Goal: Task Accomplishment & Management: Manage account settings

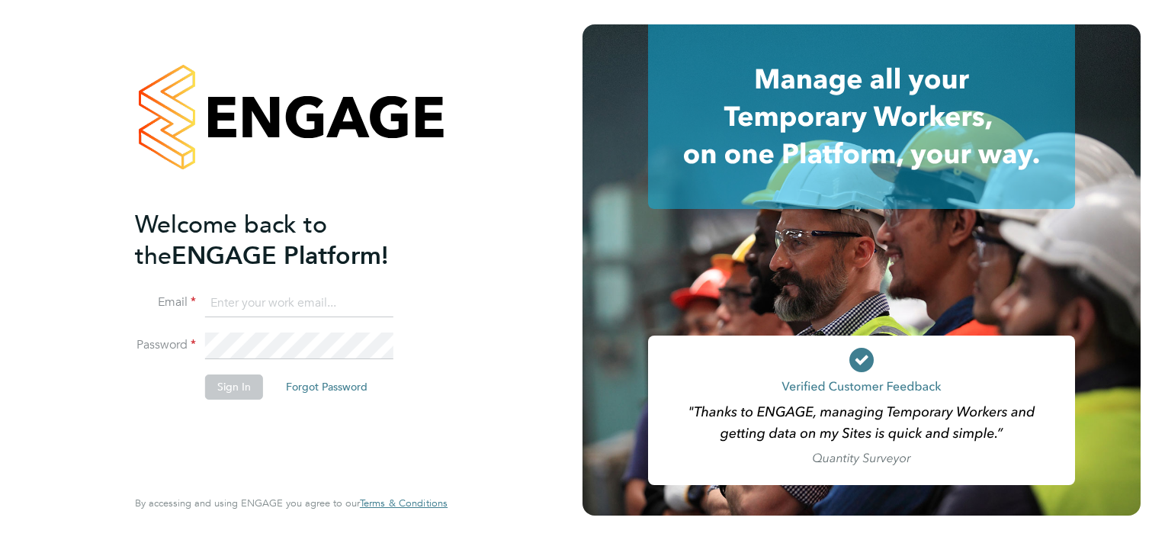
type input "cliveeast@itsconstruction.co.uk"
click at [226, 374] on button "Sign In" at bounding box center [234, 386] width 58 height 24
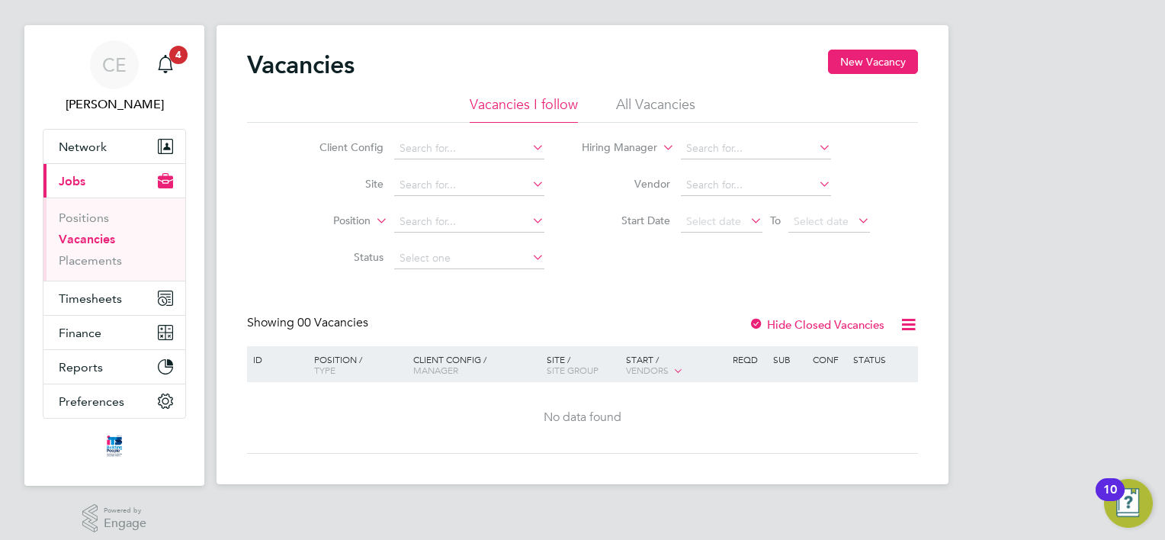
scroll to position [27, 0]
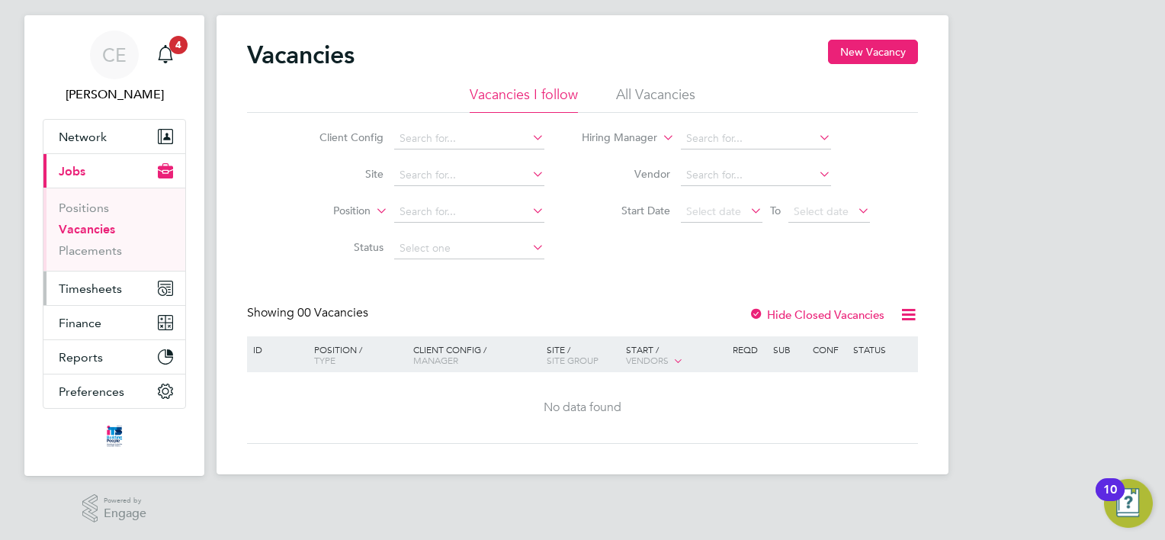
click at [88, 296] on button "Timesheets" at bounding box center [114, 288] width 142 height 34
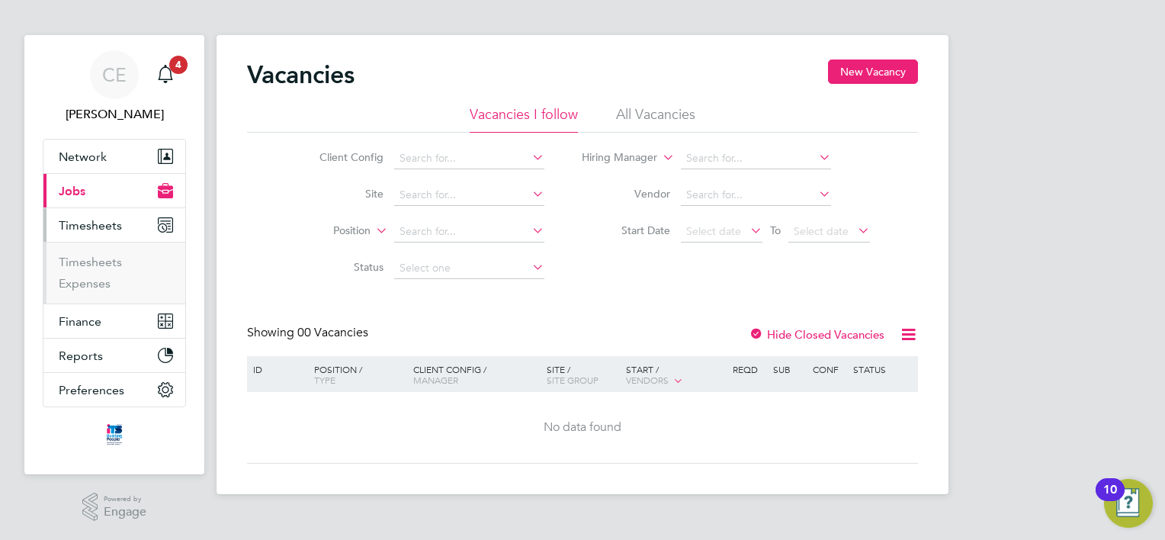
scroll to position [6, 0]
click at [98, 263] on link "Timesheets" at bounding box center [90, 263] width 63 height 14
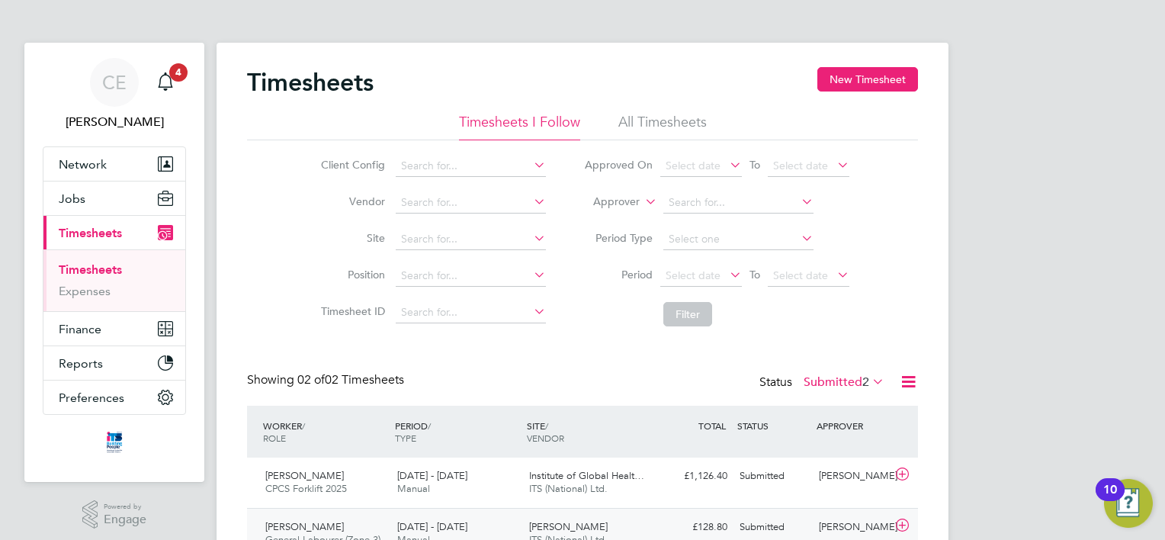
scroll to position [73, 0]
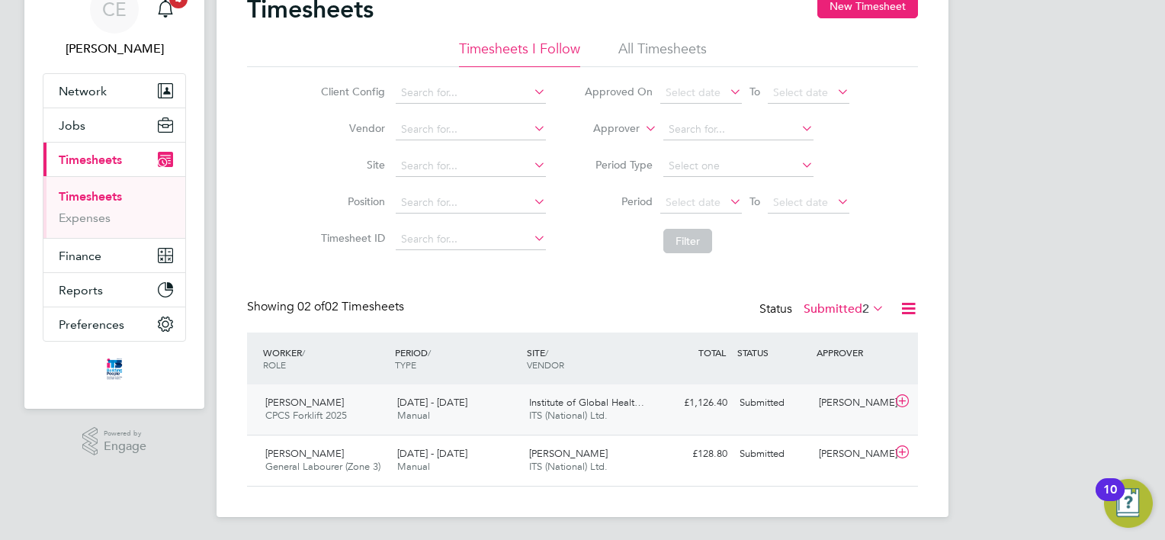
click at [773, 400] on div "Submitted" at bounding box center [773, 402] width 79 height 25
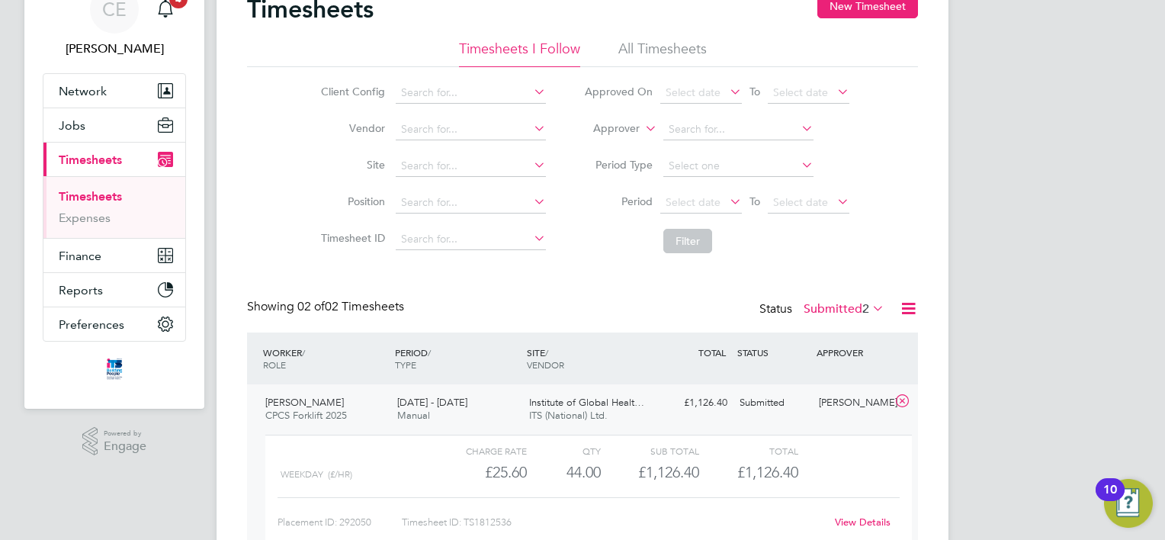
scroll to position [149, 0]
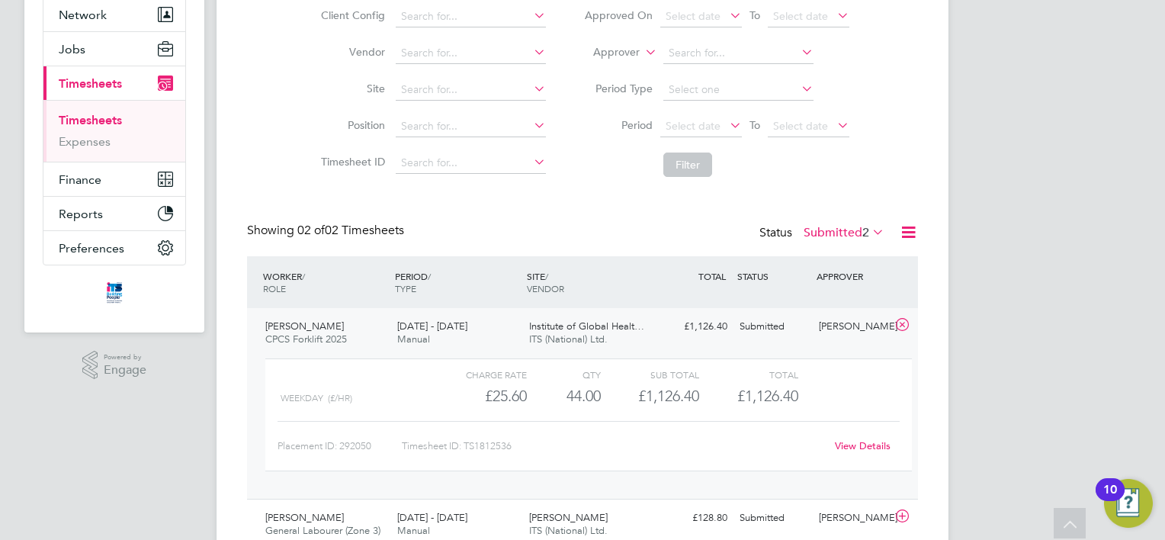
click at [853, 452] on div "View Details" at bounding box center [862, 446] width 75 height 24
click at [851, 450] on link "View Details" at bounding box center [863, 445] width 56 height 13
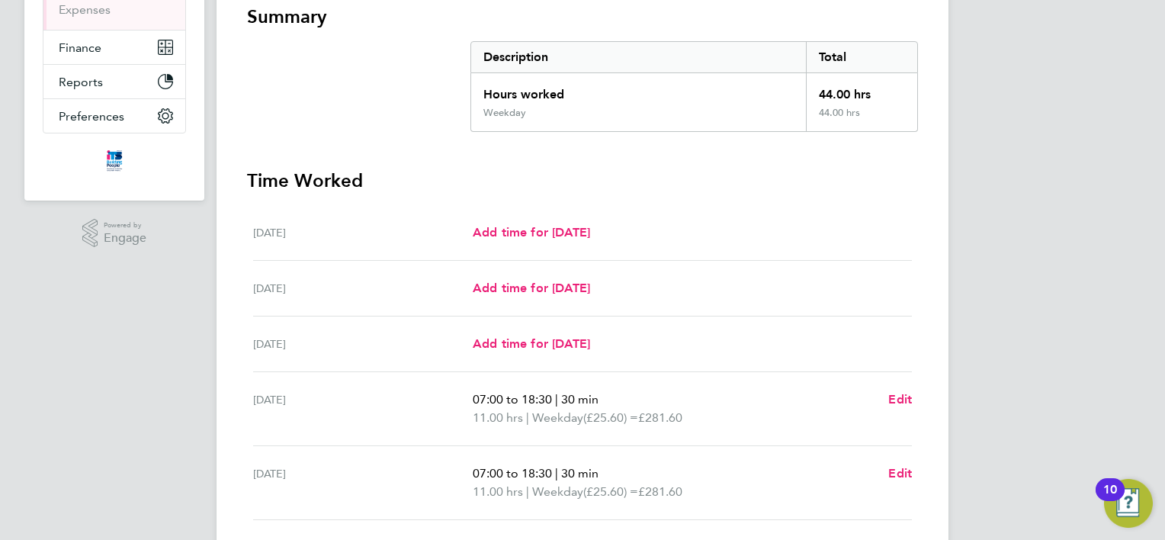
scroll to position [534, 0]
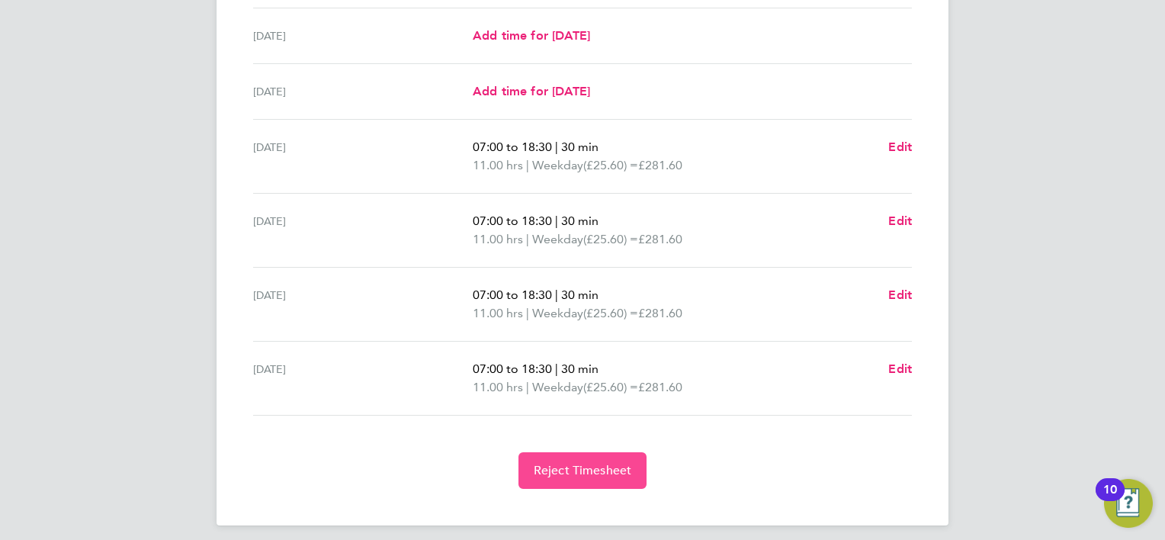
click at [622, 463] on span "Reject Timesheet" at bounding box center [583, 470] width 98 height 15
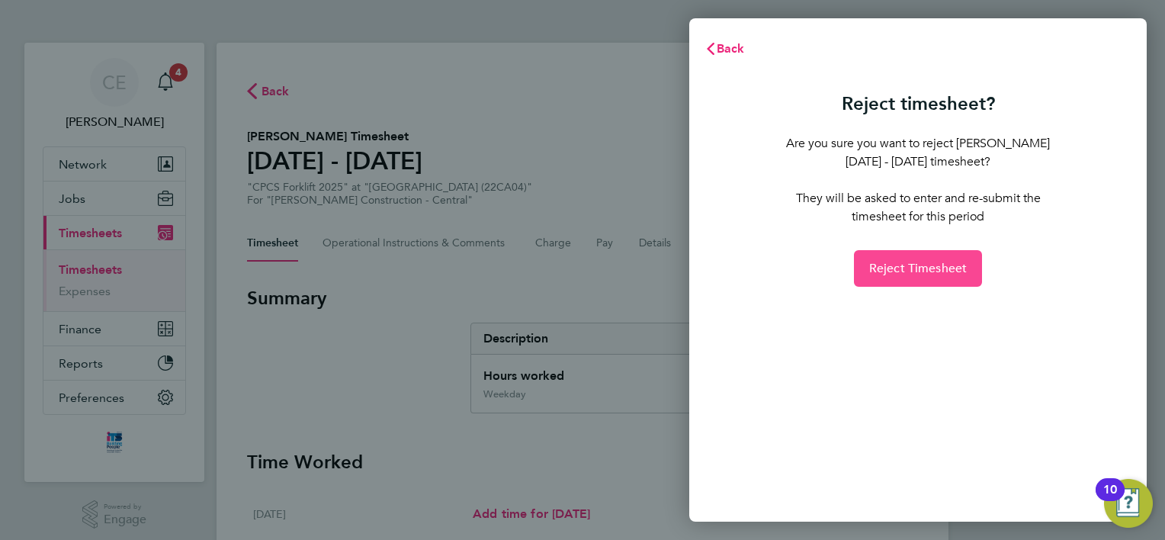
click at [927, 273] on span "Reject Timesheet" at bounding box center [918, 268] width 98 height 15
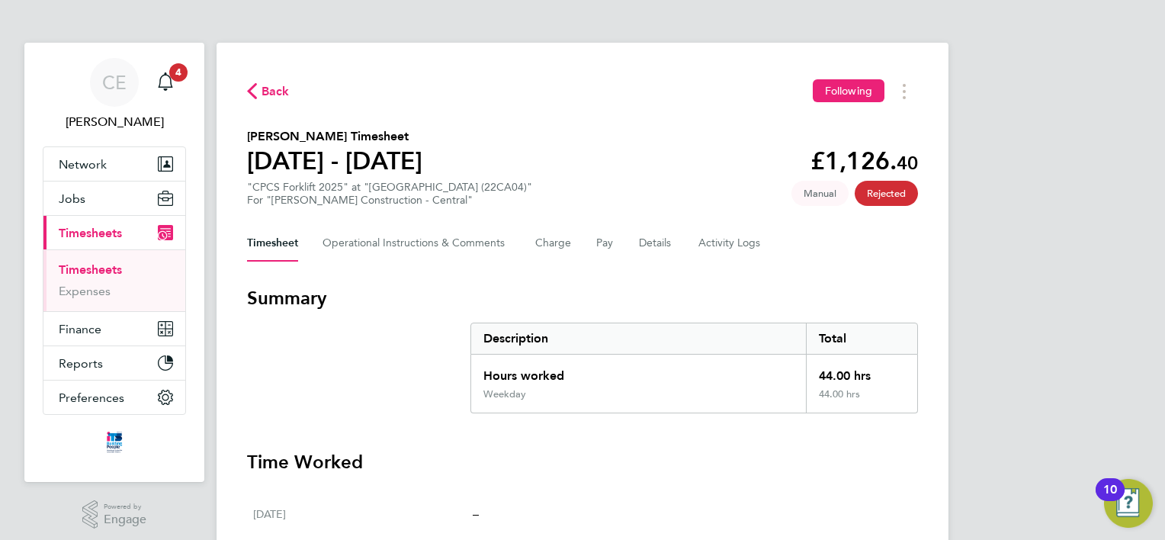
click at [265, 98] on span "Back" at bounding box center [276, 91] width 28 height 18
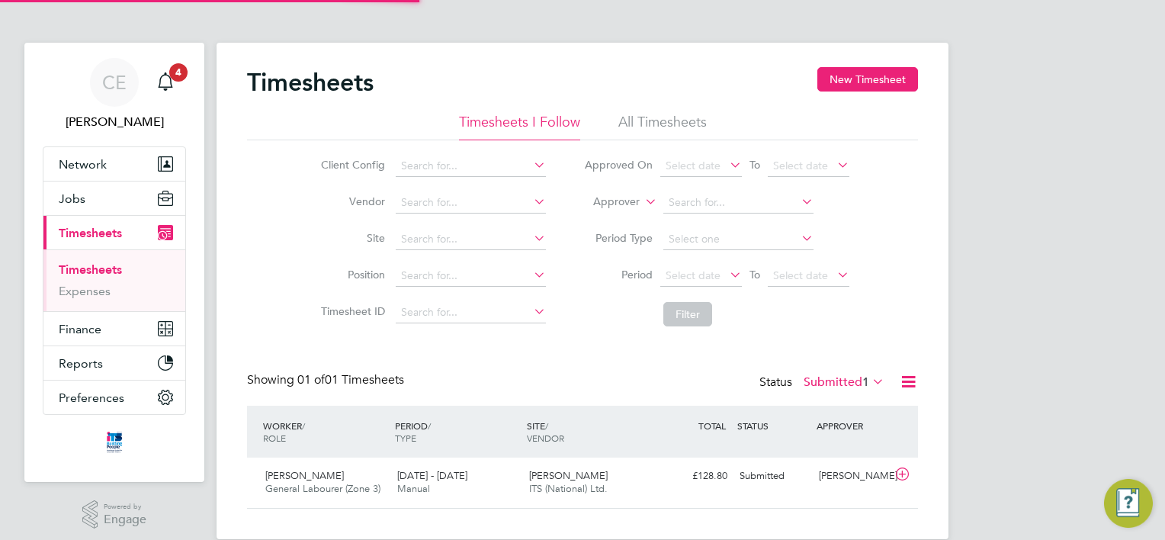
scroll to position [38, 133]
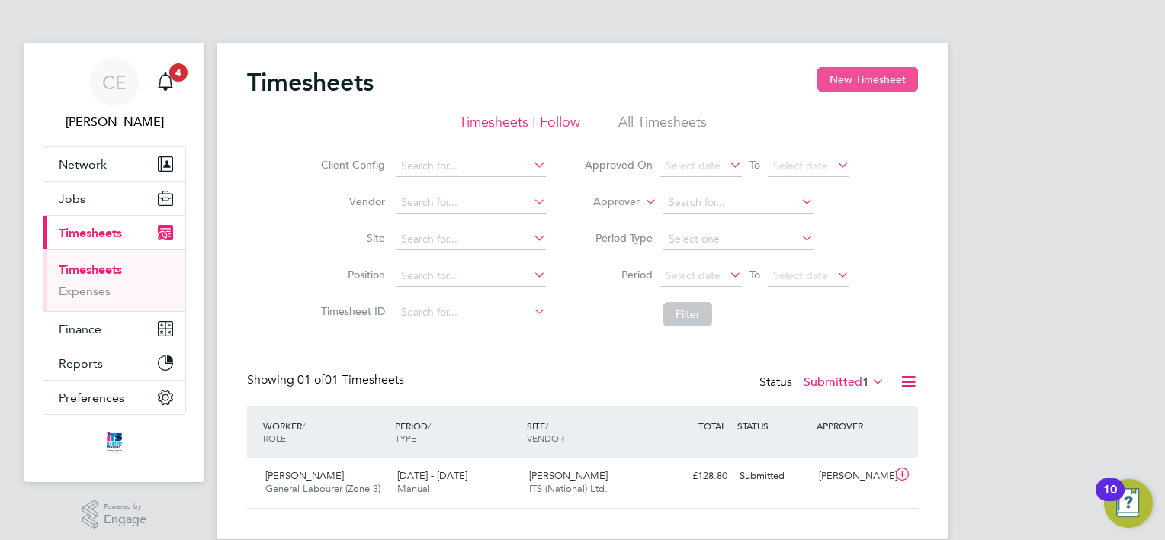
click at [856, 85] on button "New Timesheet" at bounding box center [868, 79] width 101 height 24
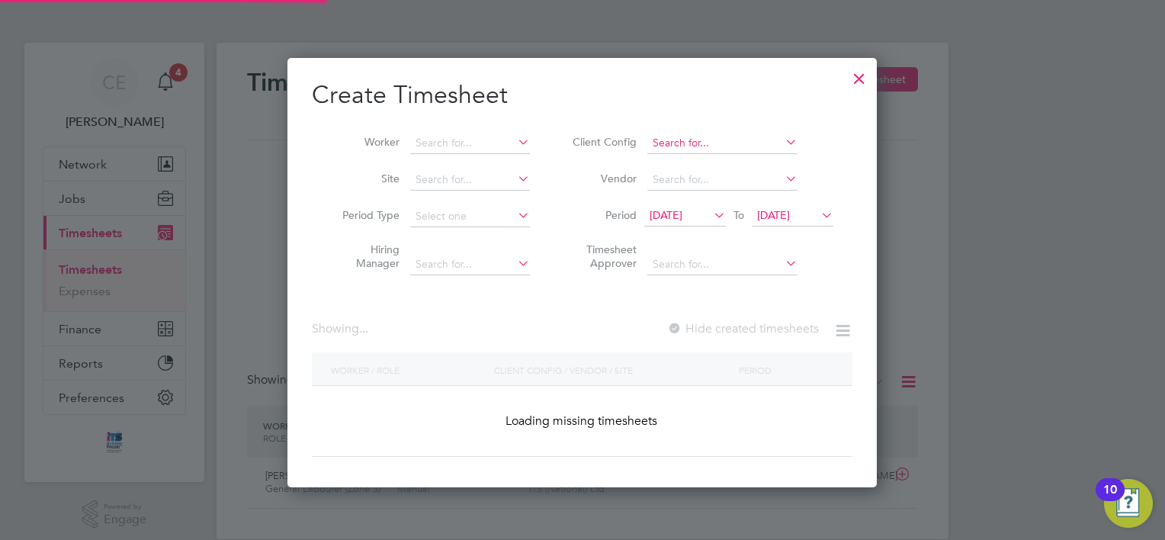
scroll to position [2086, 590]
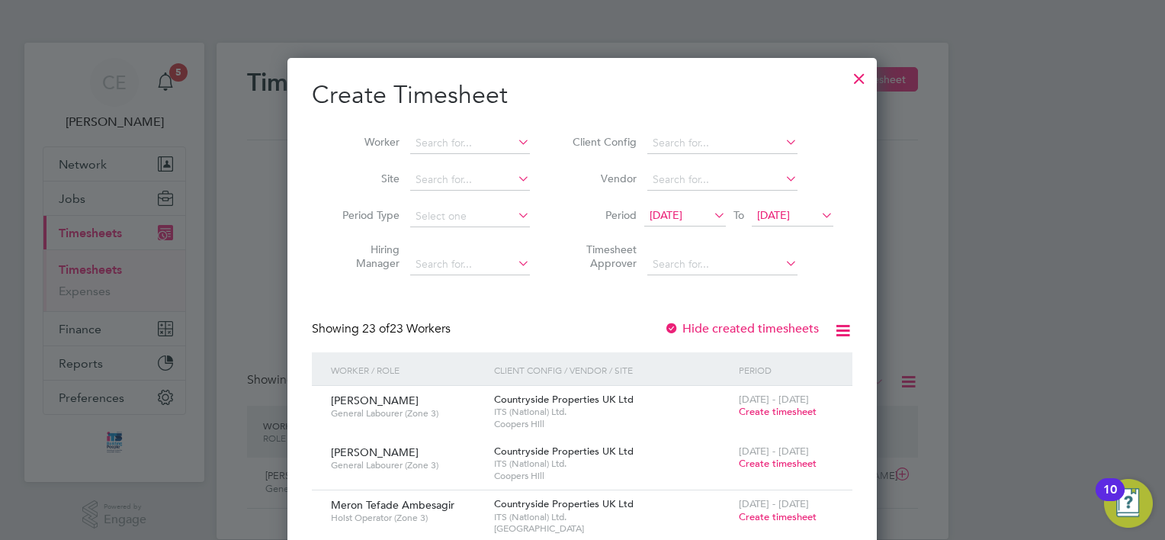
click at [790, 217] on span "26 Aug 2025" at bounding box center [773, 215] width 33 height 14
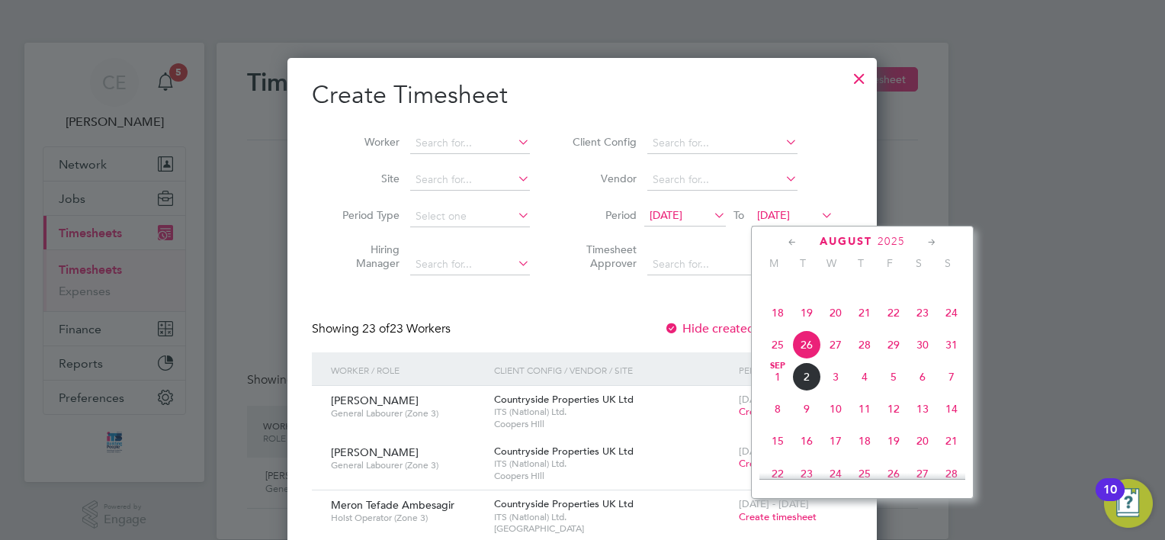
click at [952, 423] on span "14" at bounding box center [951, 408] width 29 height 29
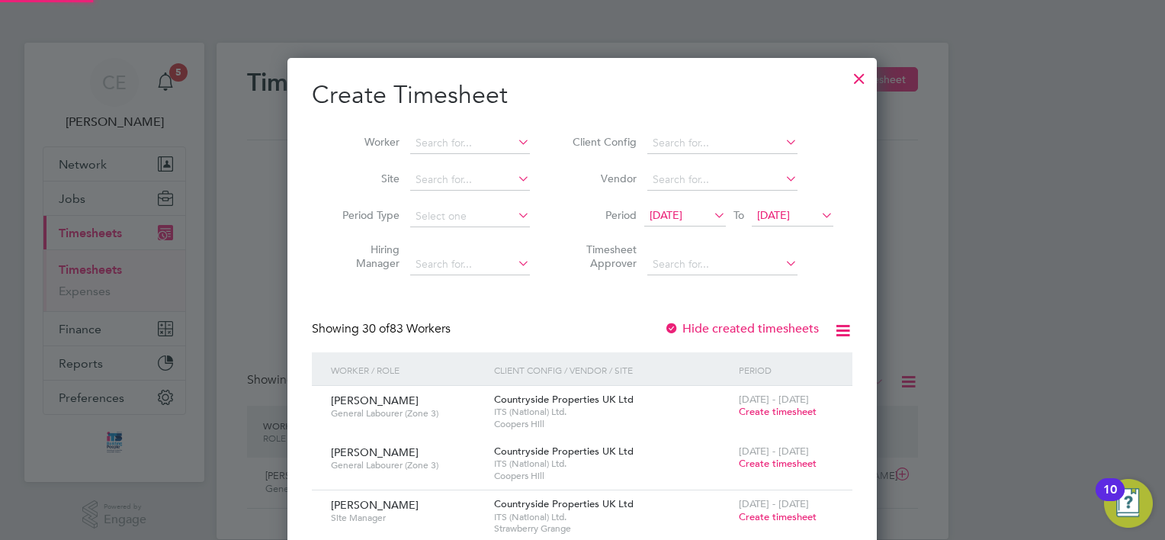
scroll to position [3956, 590]
click at [451, 137] on input at bounding box center [470, 143] width 120 height 21
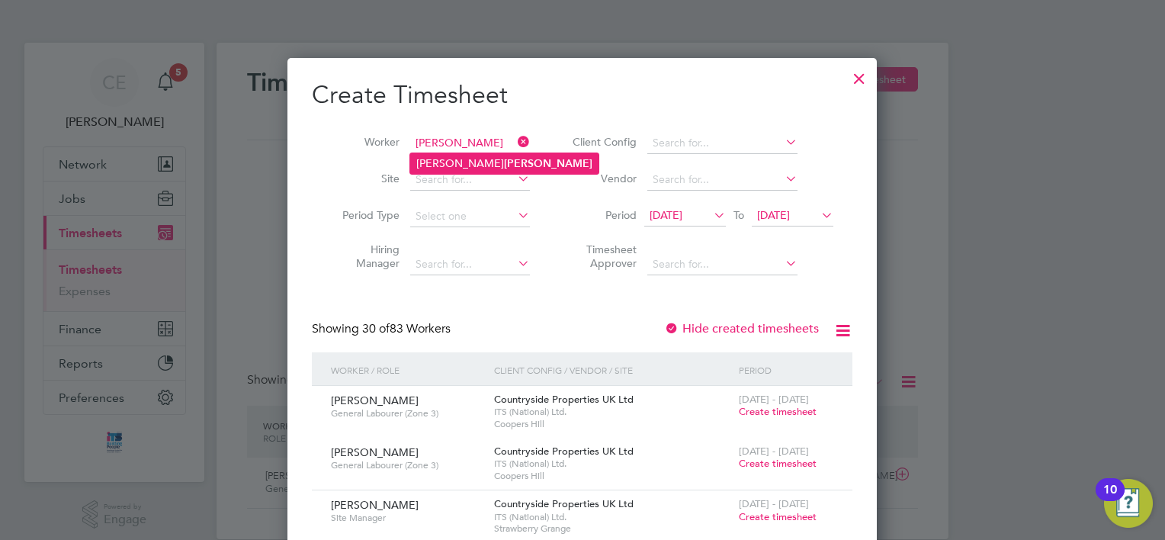
click at [432, 166] on li "Doug Foley" at bounding box center [504, 163] width 188 height 21
type input "[PERSON_NAME]"
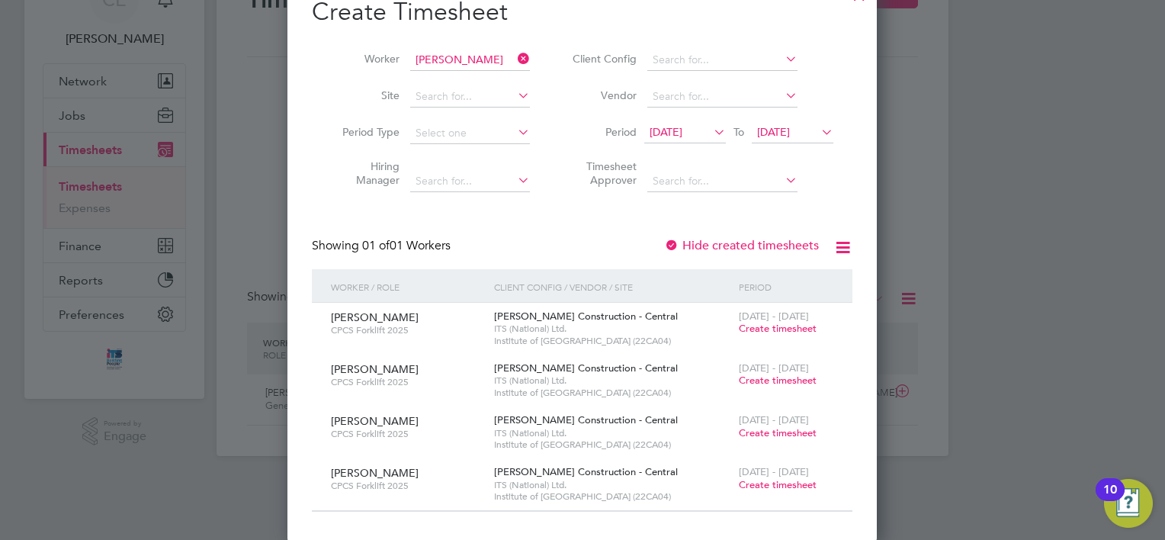
scroll to position [84, 0]
click at [779, 326] on span "Create timesheet" at bounding box center [778, 327] width 78 height 13
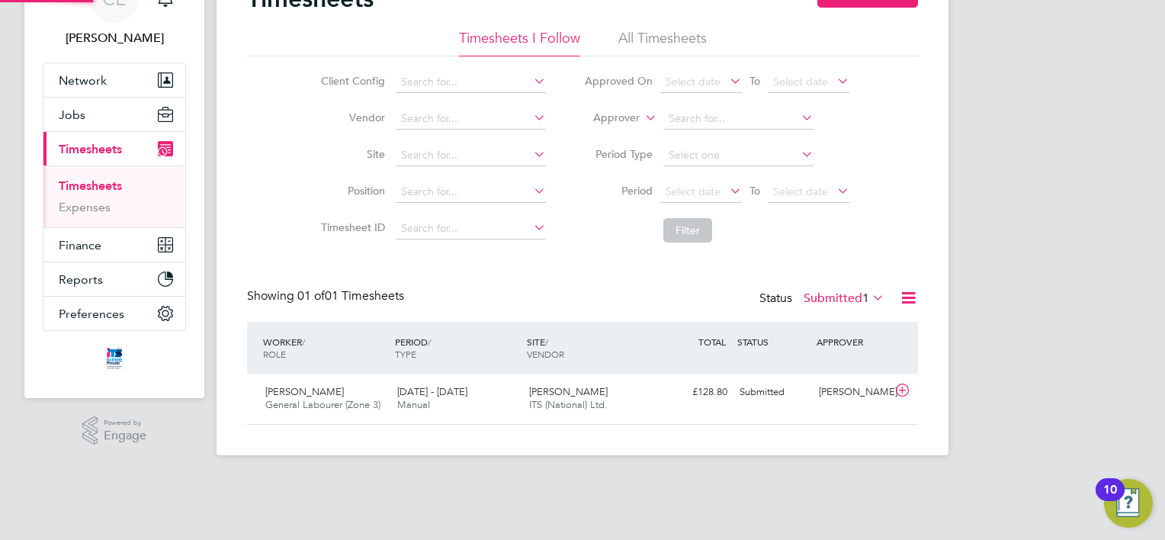
scroll to position [40, 0]
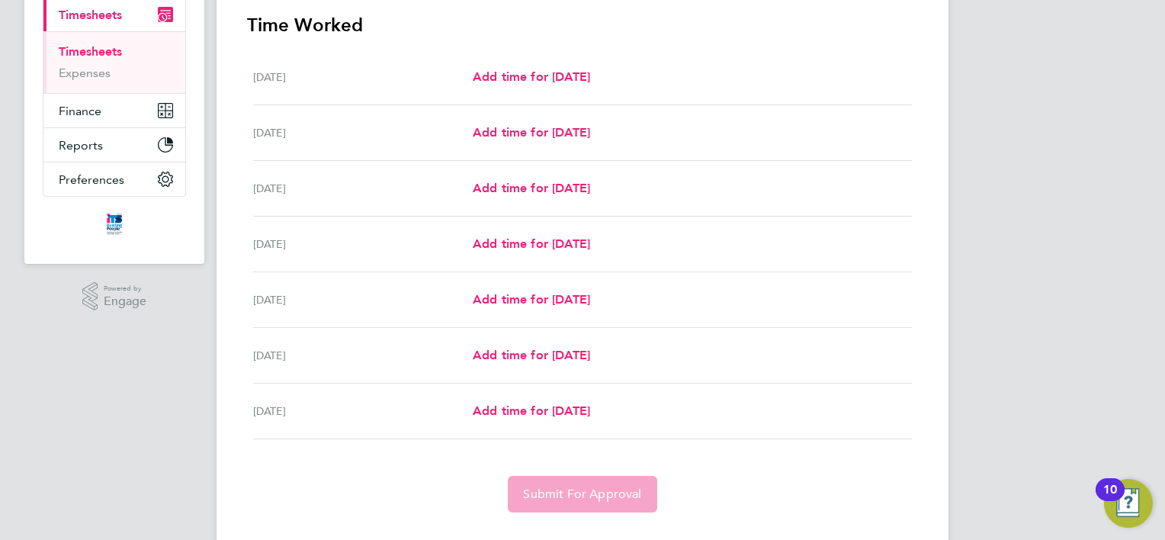
scroll to position [229, 0]
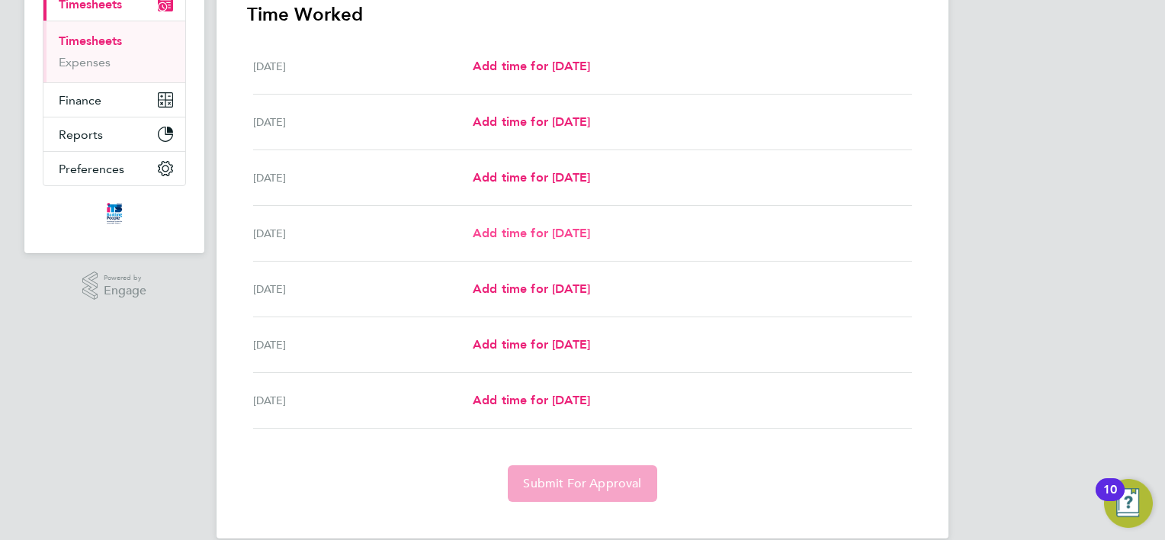
click at [583, 229] on span "Add time for Tue 26 Aug" at bounding box center [531, 233] width 117 height 14
select select "30"
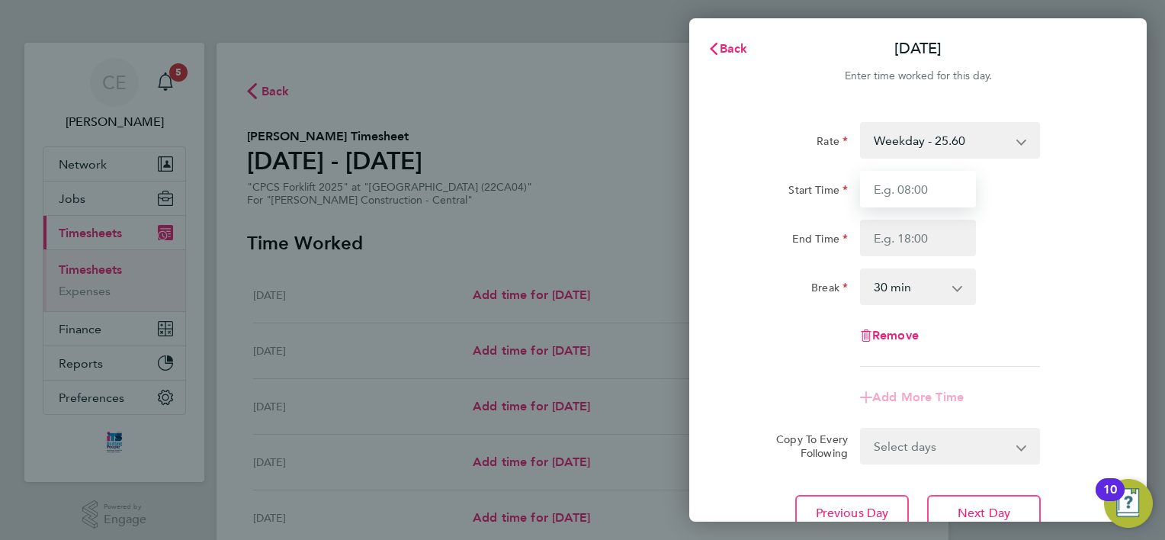
click at [913, 191] on input "Start Time" at bounding box center [918, 189] width 116 height 37
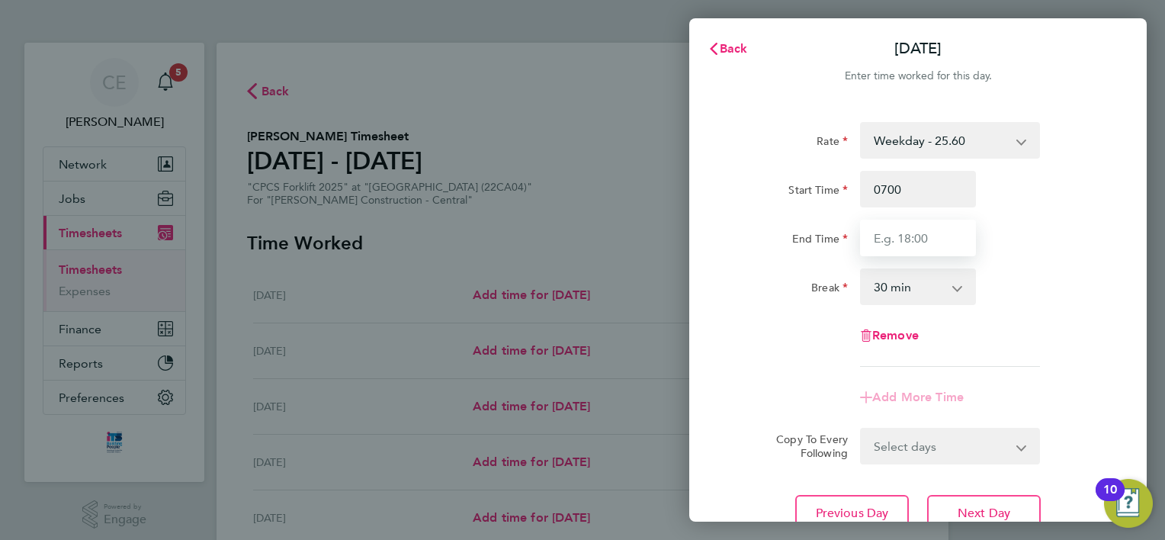
type input "07:00"
type input "0"
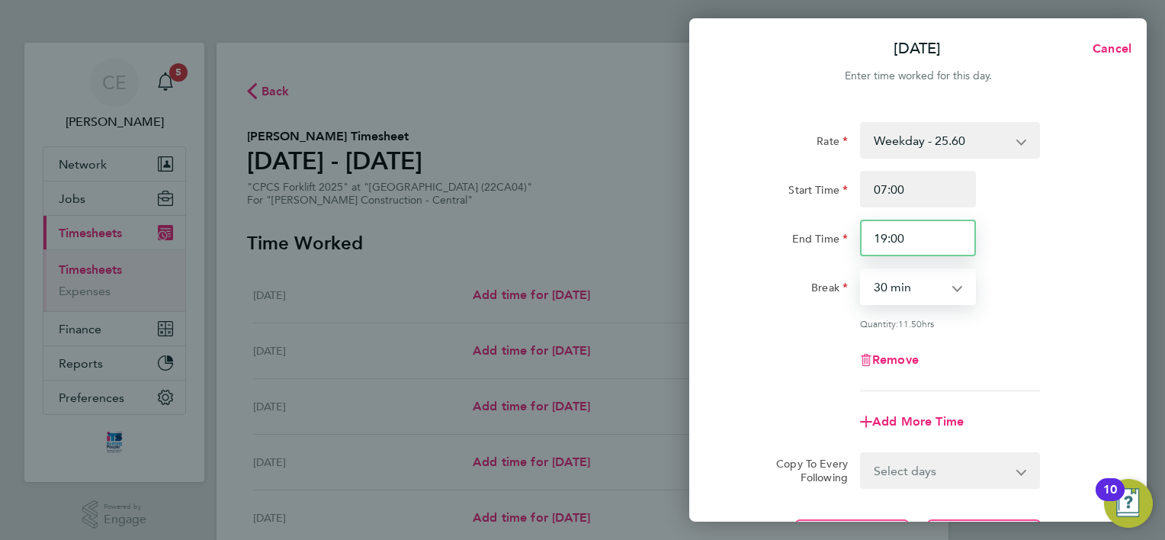
click at [924, 237] on input "19:00" at bounding box center [918, 238] width 116 height 37
type input "19:30"
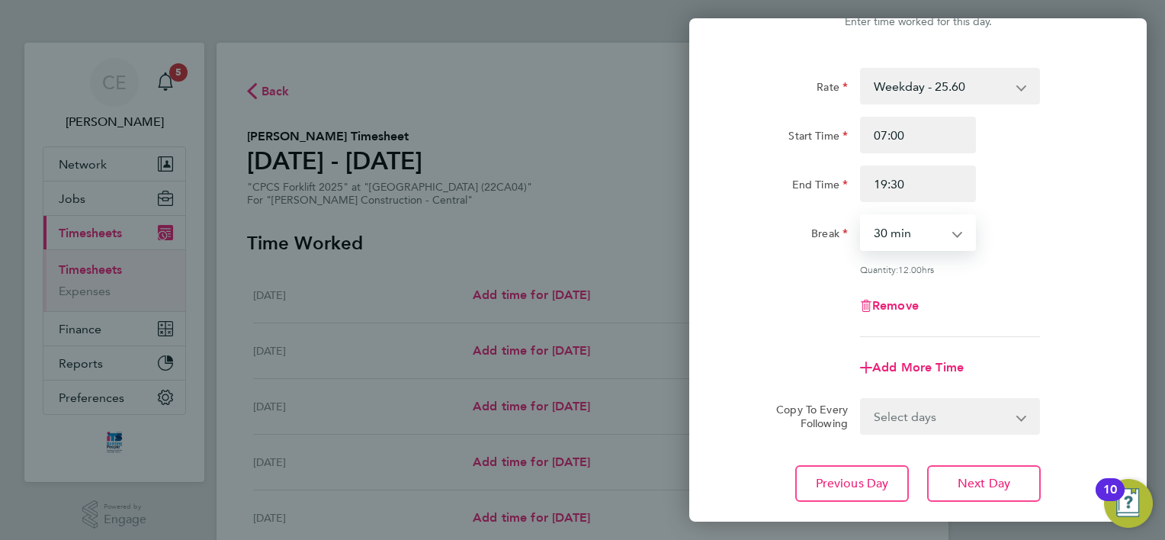
scroll to position [148, 0]
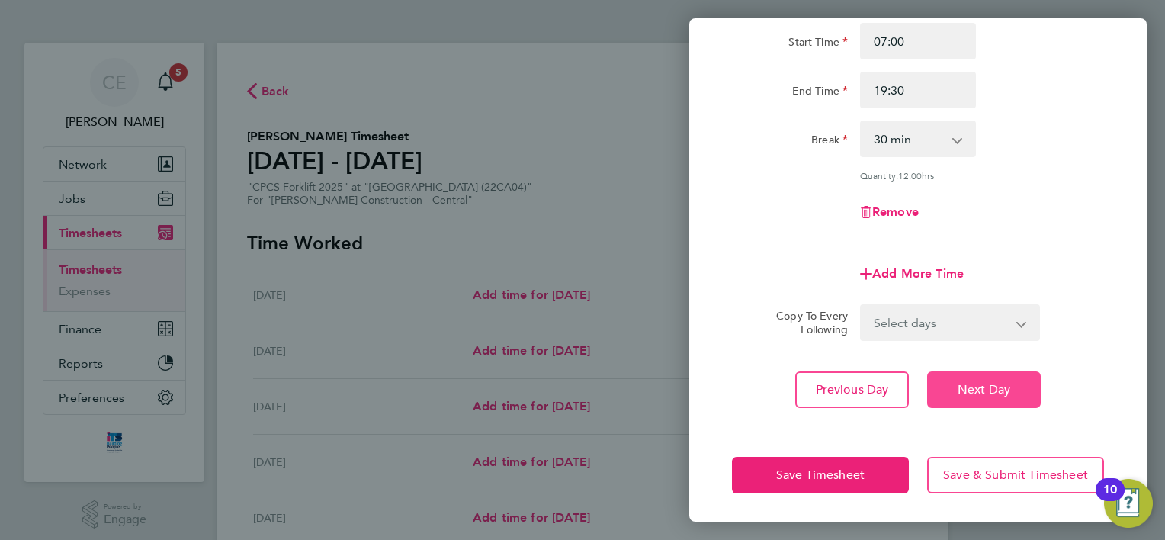
click at [973, 384] on span "Next Day" at bounding box center [984, 389] width 53 height 15
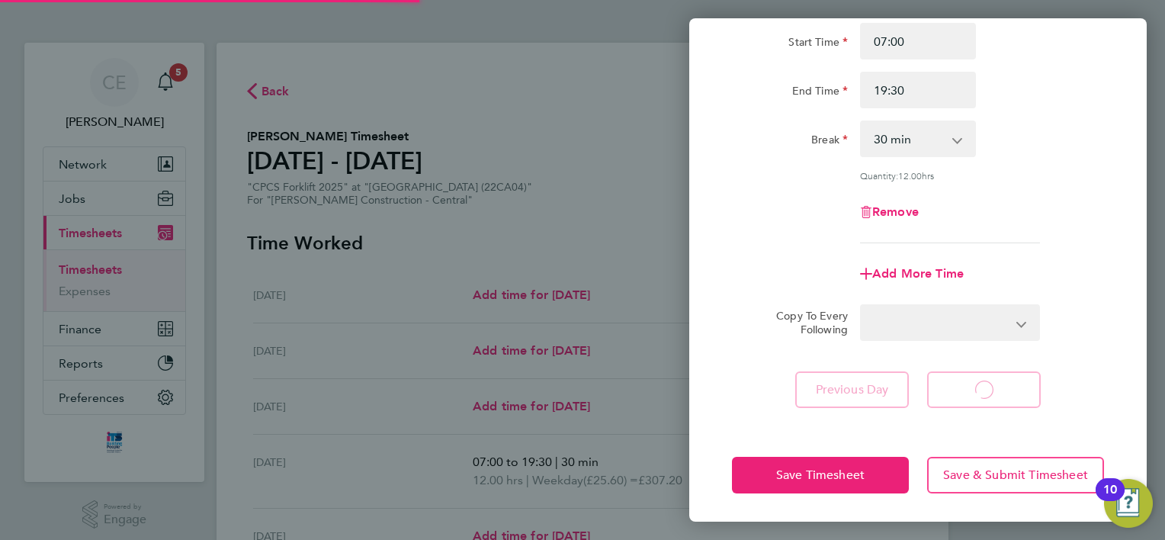
select select "30"
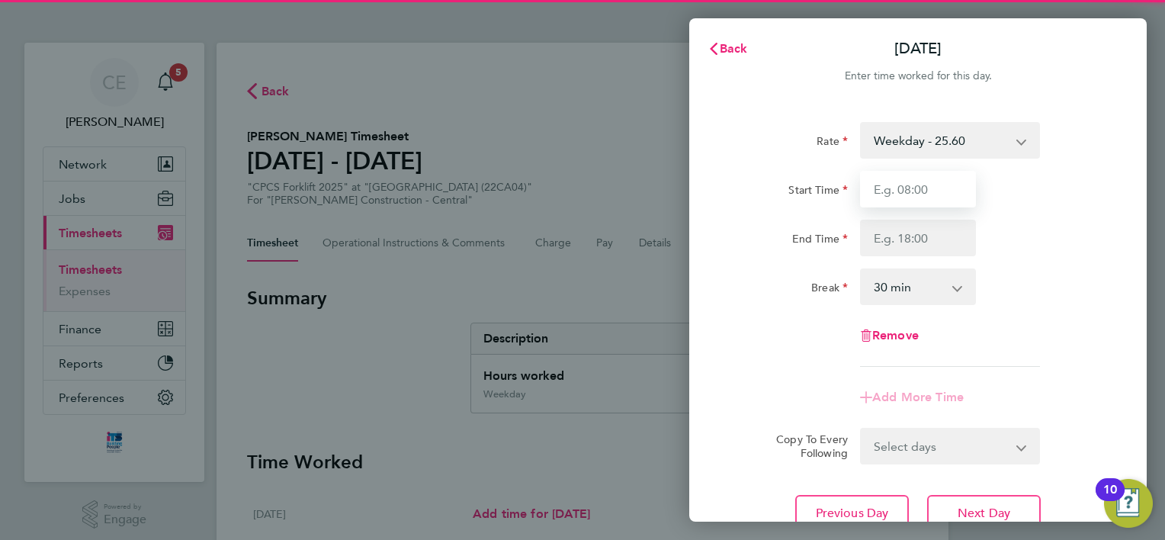
click at [919, 193] on input "Start Time" at bounding box center [918, 189] width 116 height 37
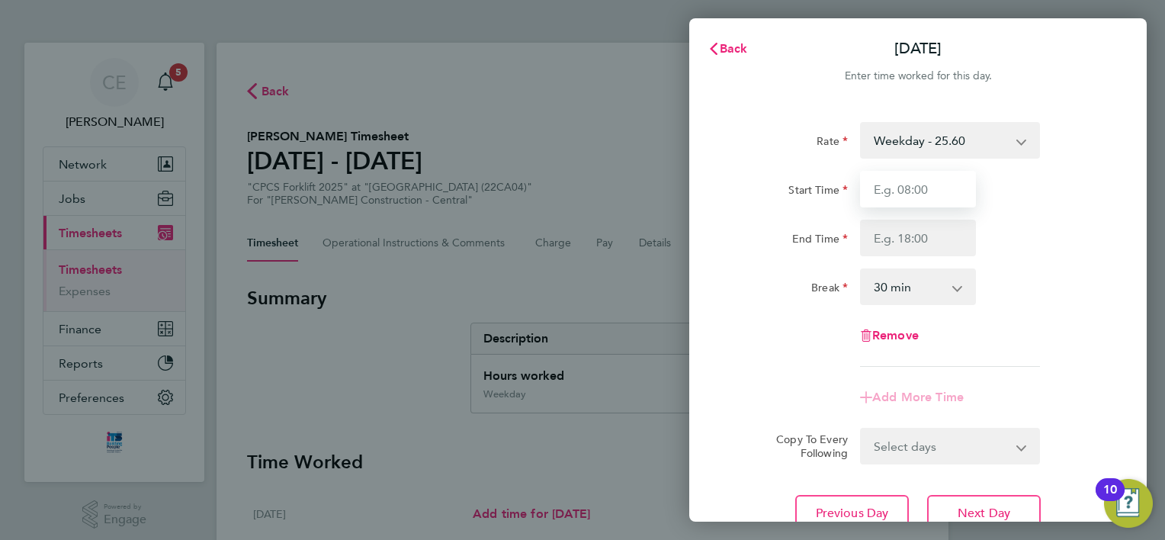
type input "07:00"
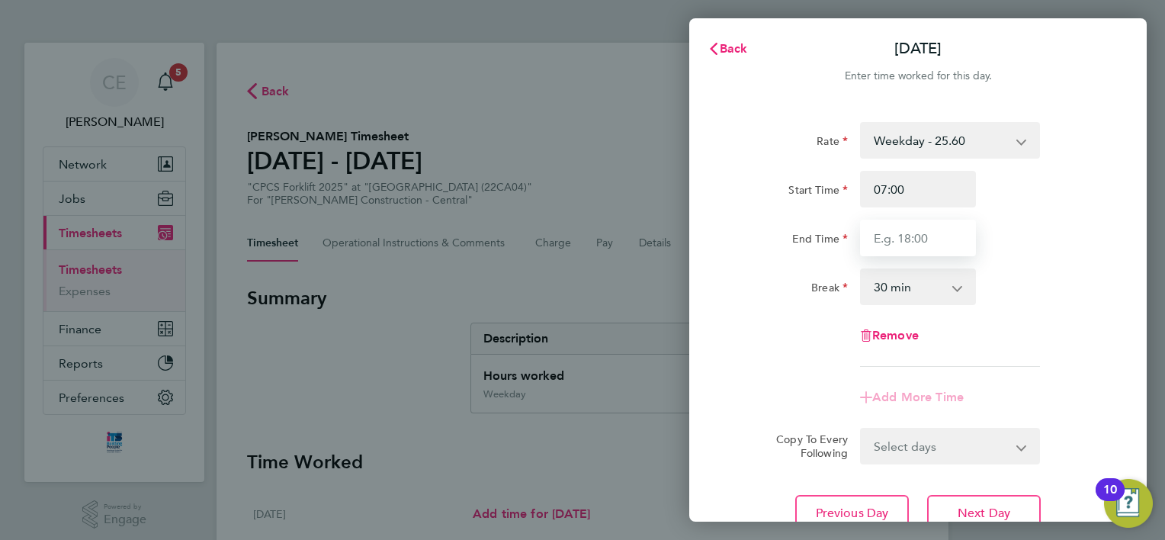
type input "19:30"
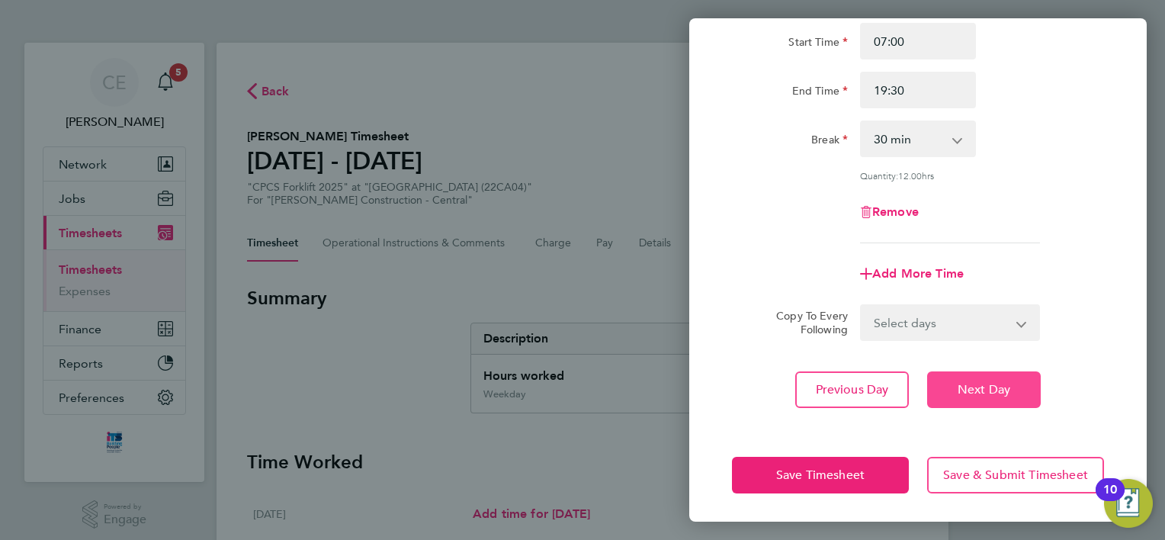
click at [983, 391] on span "Next Day" at bounding box center [984, 389] width 53 height 15
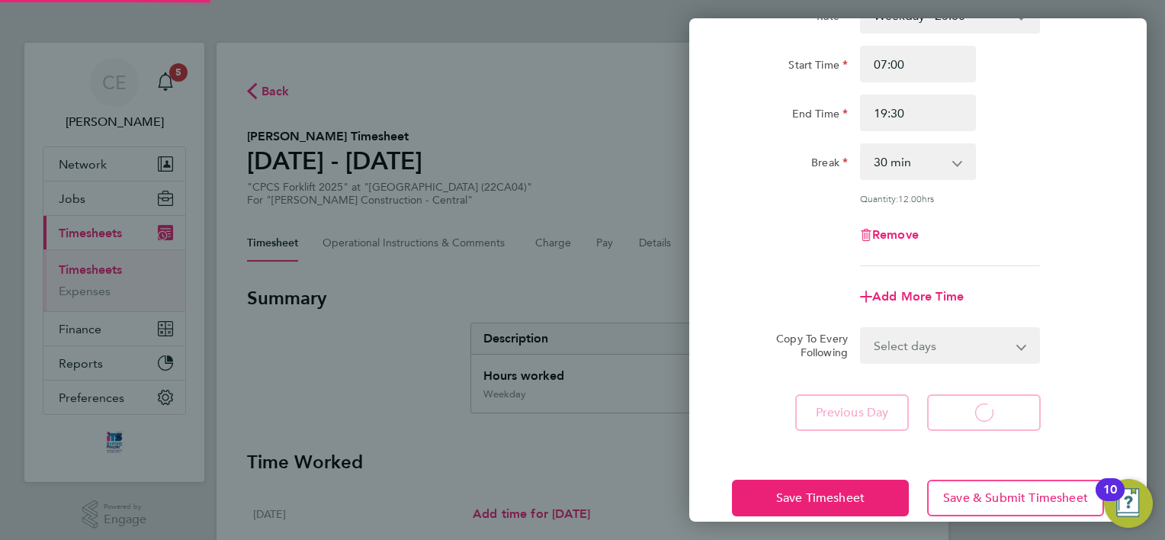
select select "30"
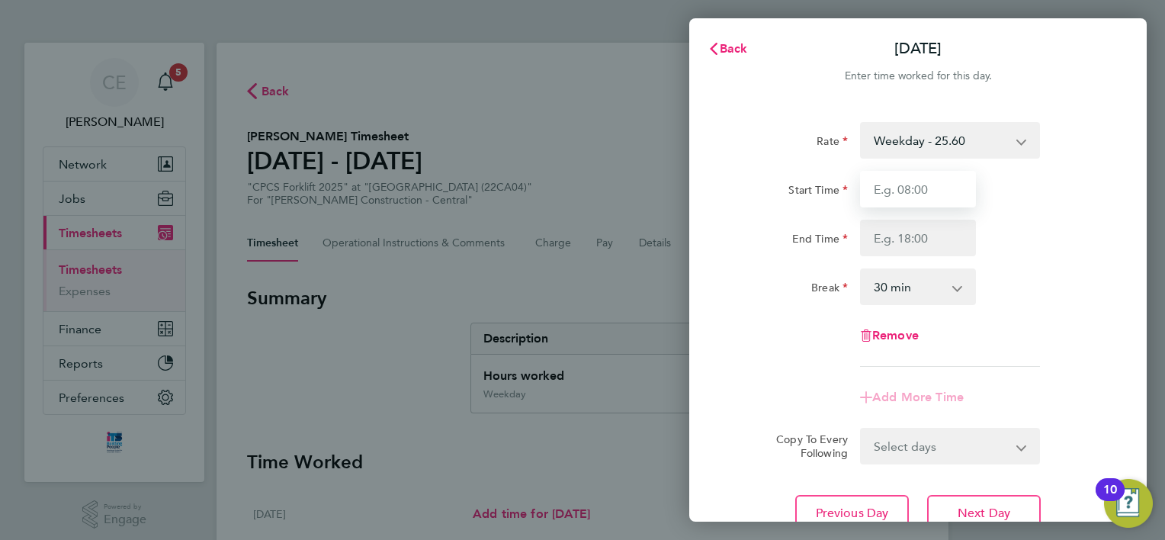
click at [907, 195] on input "Start Time" at bounding box center [918, 189] width 116 height 37
type input "07:00"
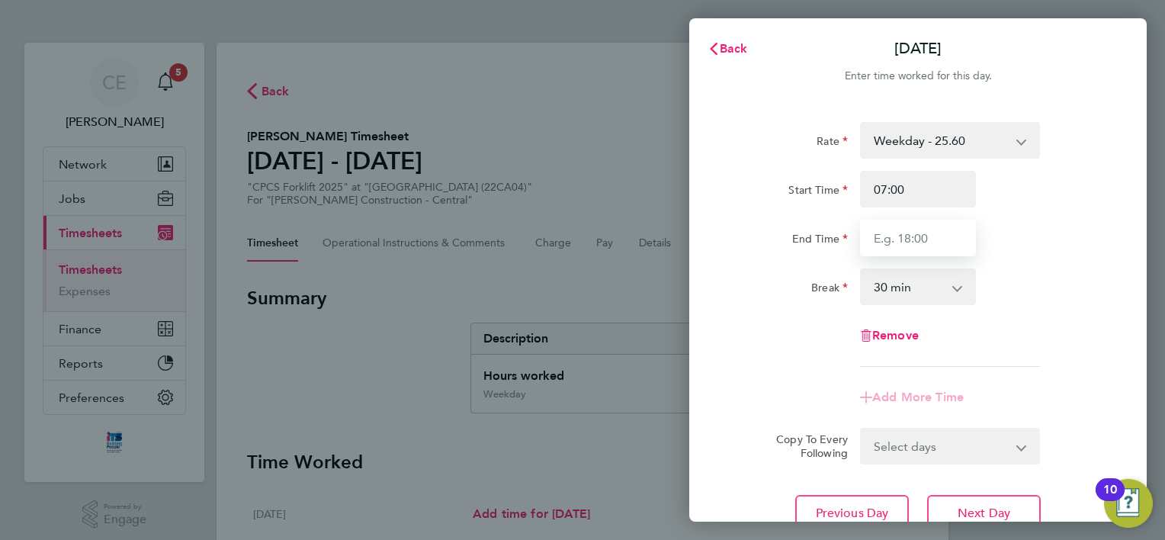
type input "19:30"
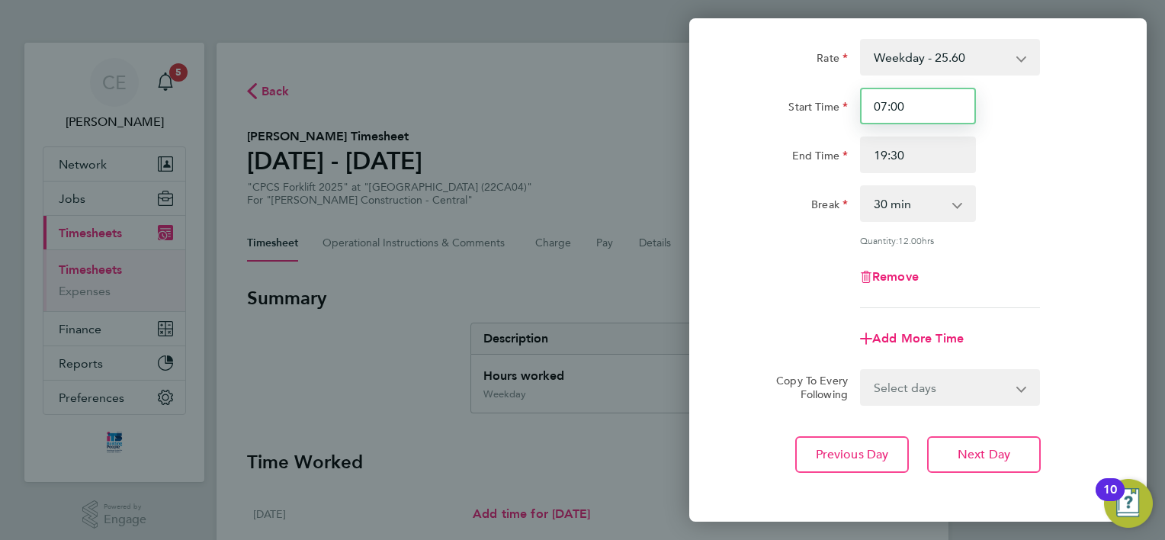
scroll to position [148, 0]
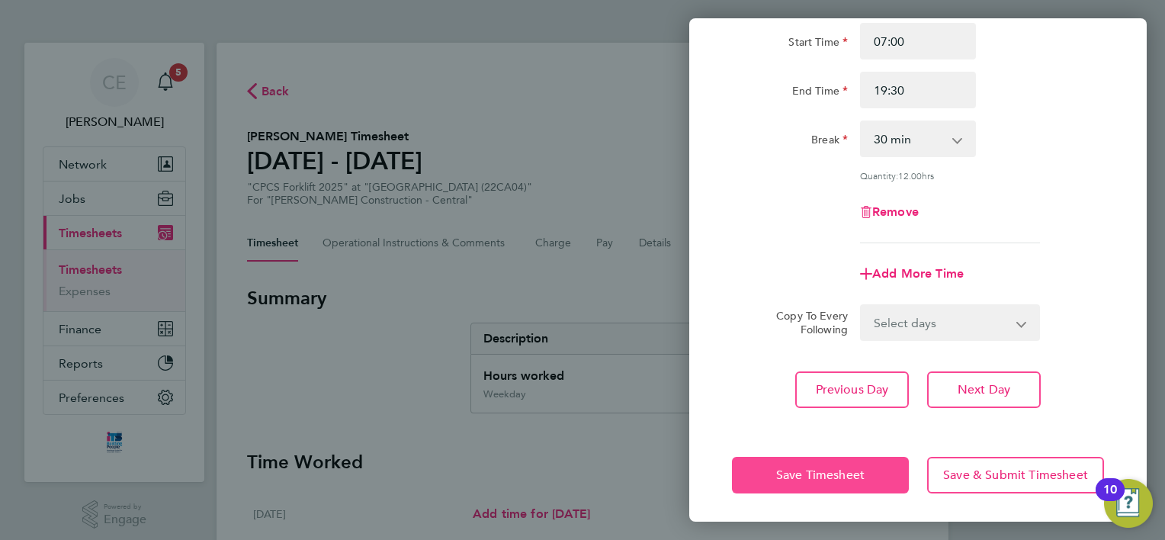
click at [840, 473] on span "Save Timesheet" at bounding box center [820, 474] width 88 height 15
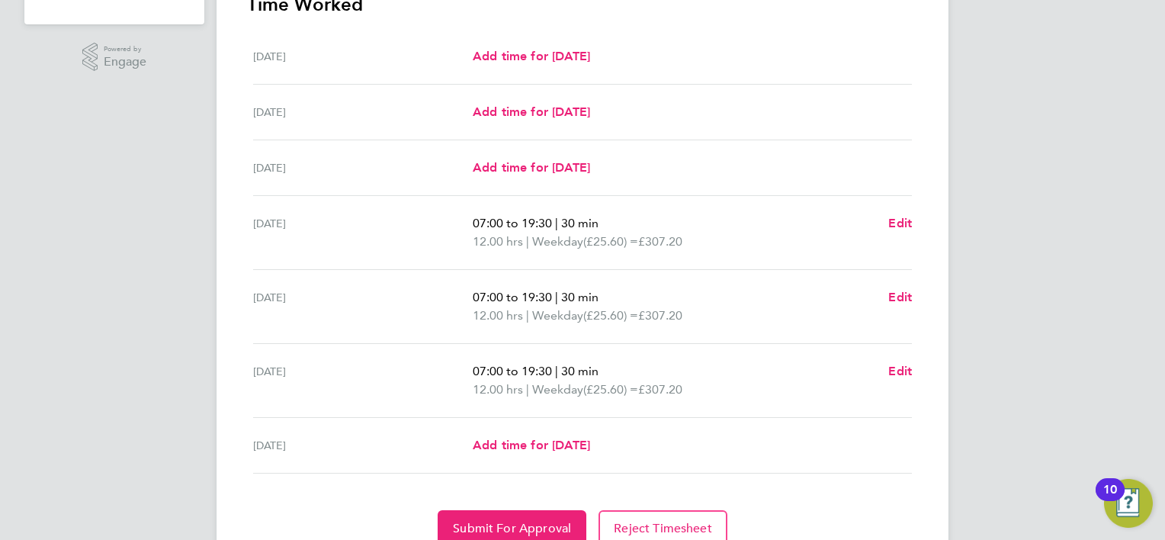
scroll to position [523, 0]
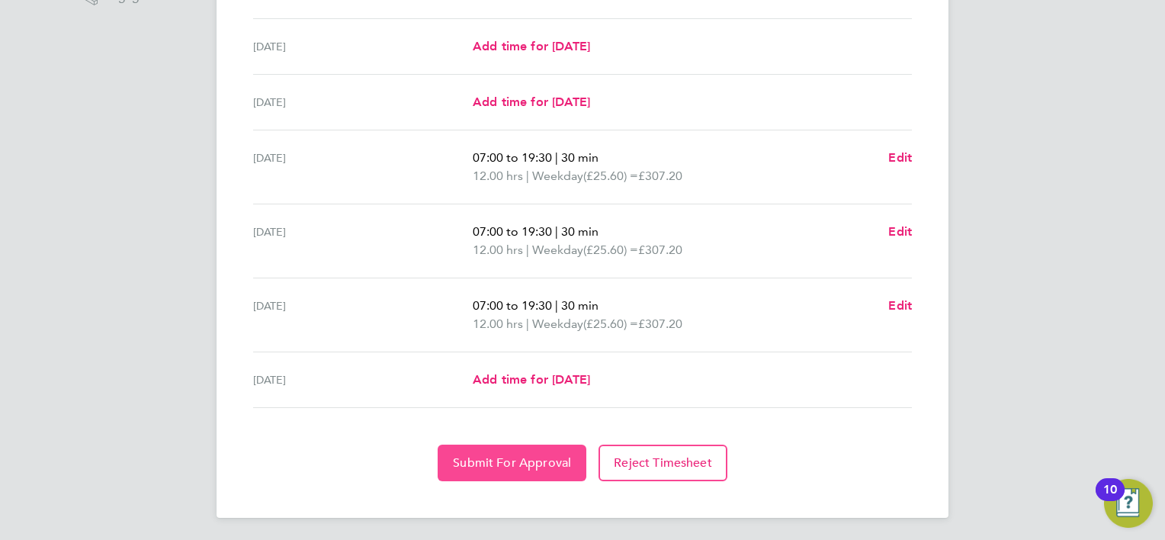
click at [513, 455] on span "Submit For Approval" at bounding box center [512, 462] width 118 height 15
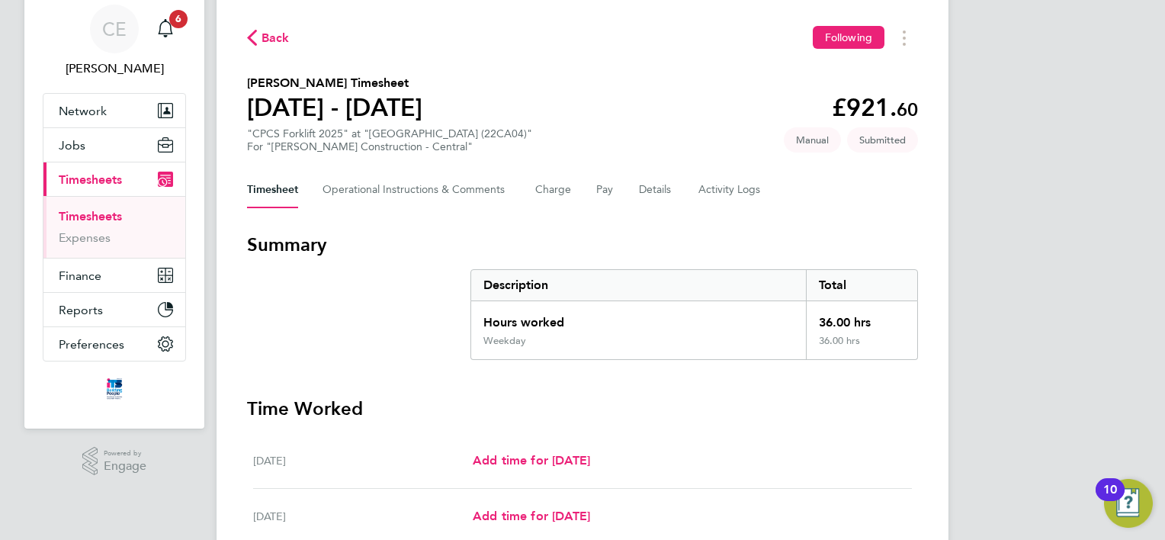
scroll to position [0, 0]
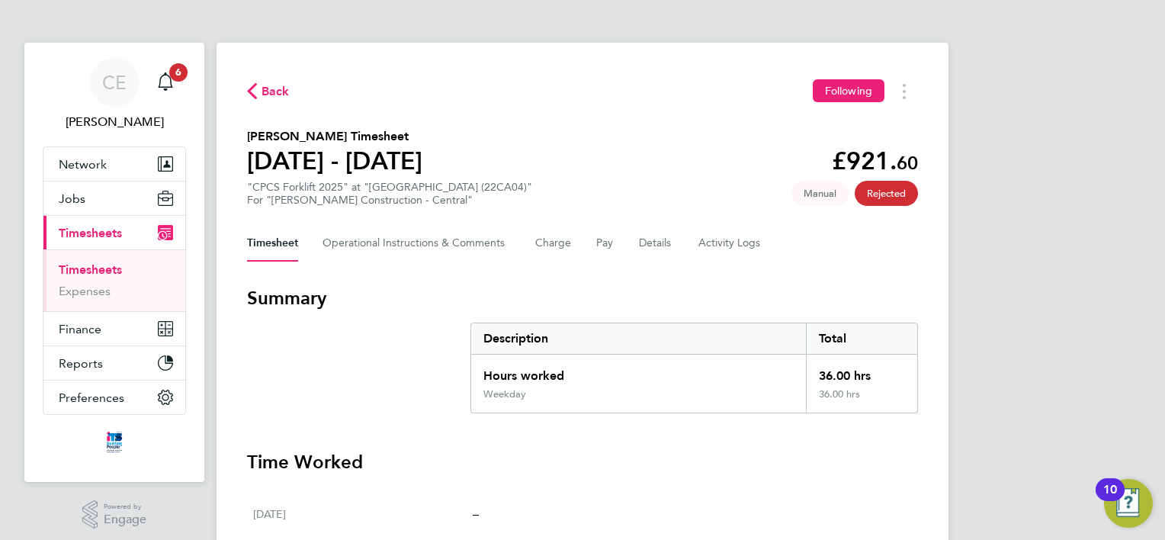
click at [284, 92] on span "Back" at bounding box center [276, 91] width 28 height 18
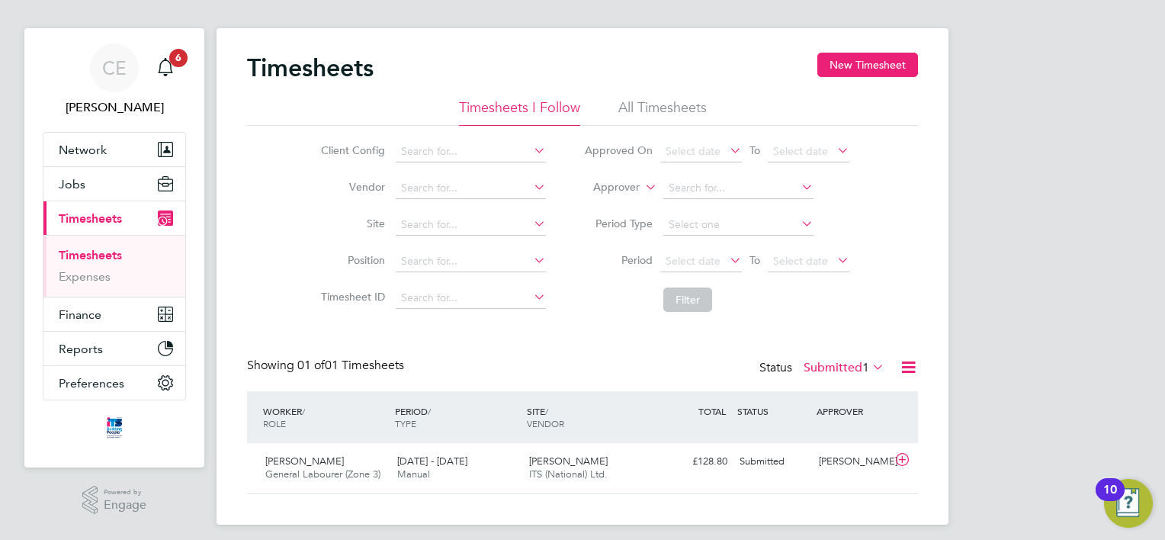
scroll to position [23, 0]
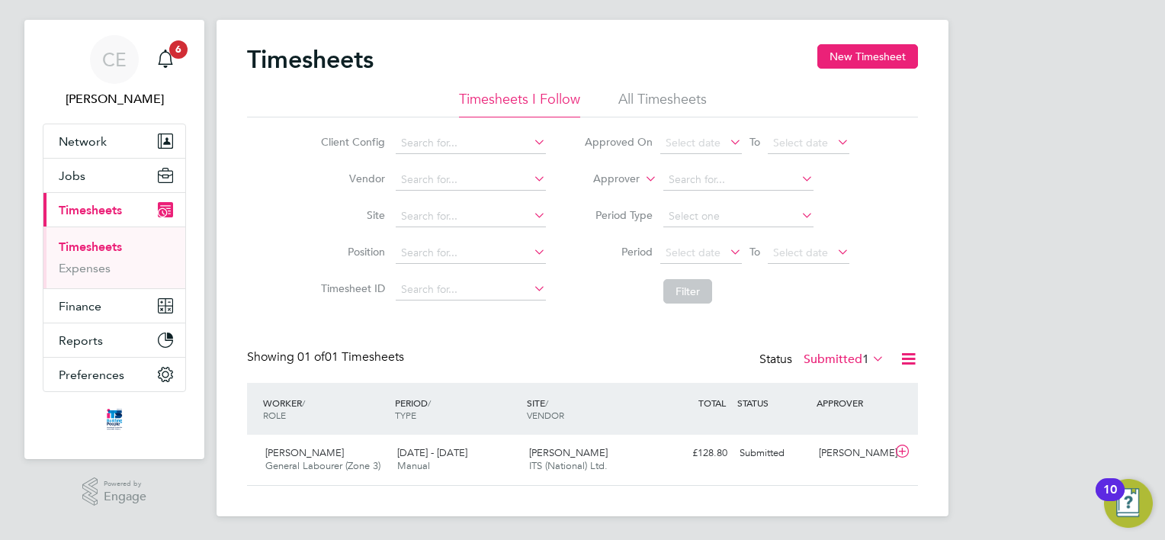
click at [869, 354] on icon at bounding box center [869, 358] width 0 height 21
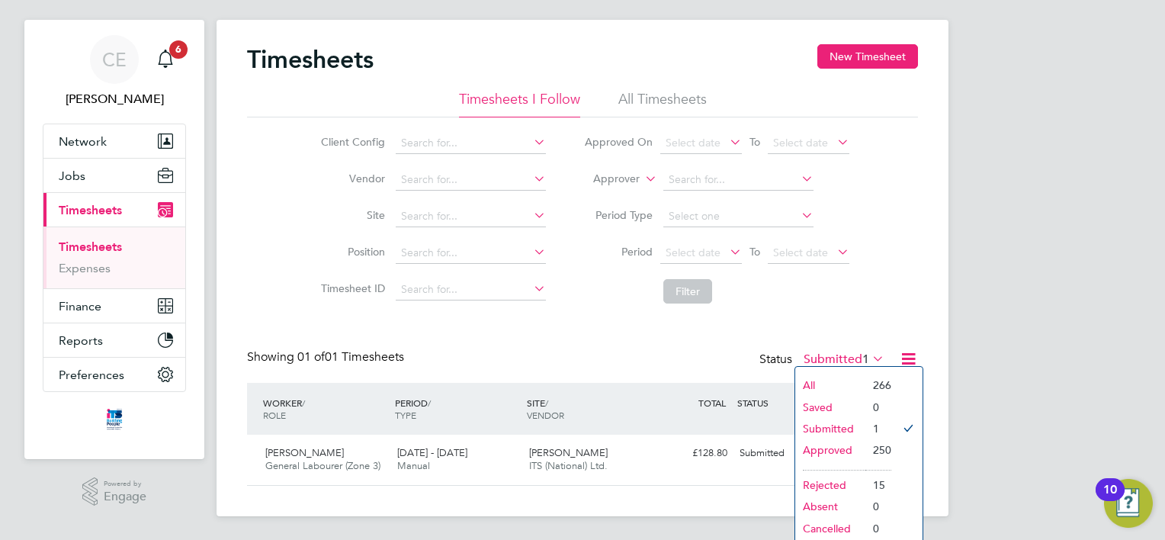
click at [824, 452] on li "Approved" at bounding box center [830, 449] width 70 height 21
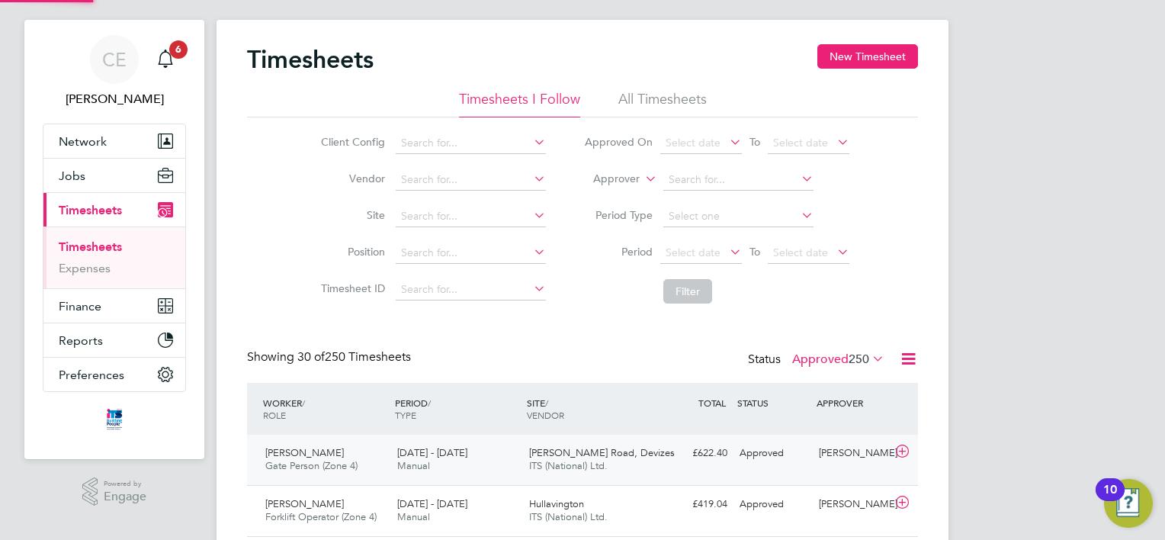
scroll to position [0, 0]
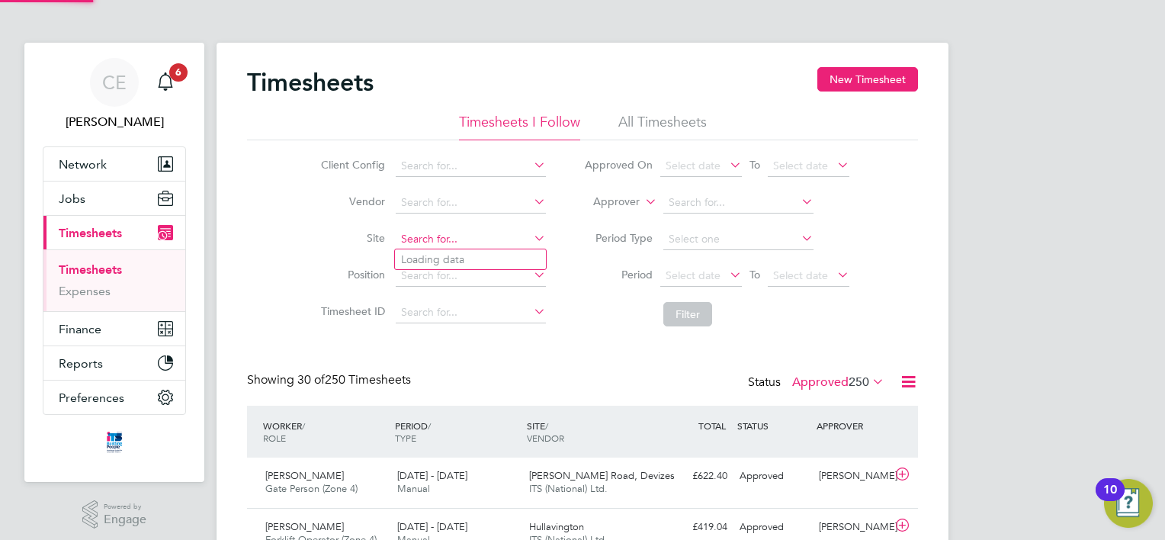
click at [451, 232] on input at bounding box center [471, 239] width 150 height 21
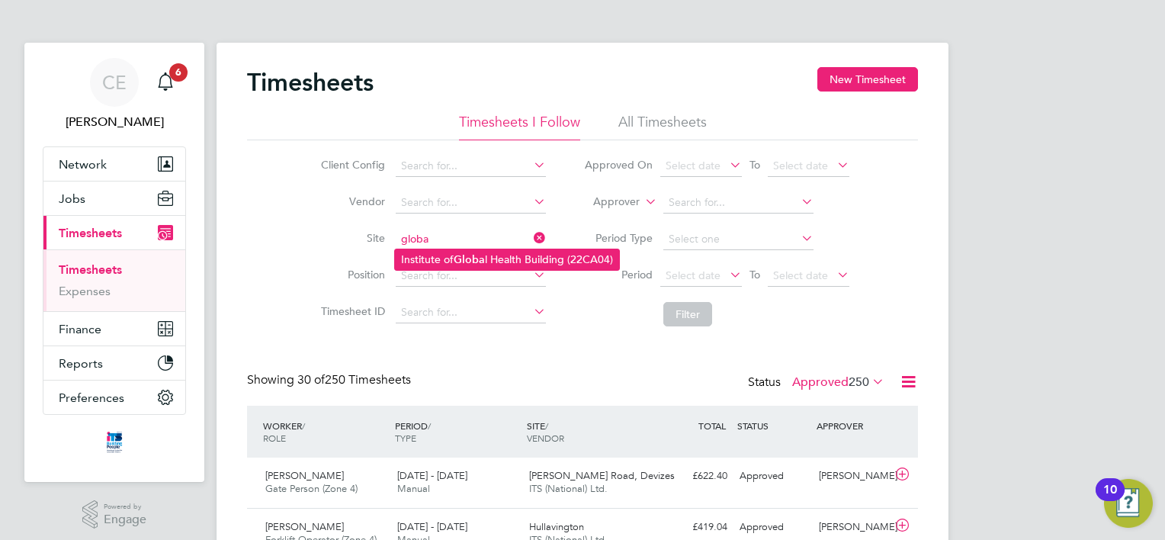
click at [465, 253] on b "Globa" at bounding box center [469, 259] width 31 height 13
type input "Institute of [GEOGRAPHIC_DATA] (22CA04)"
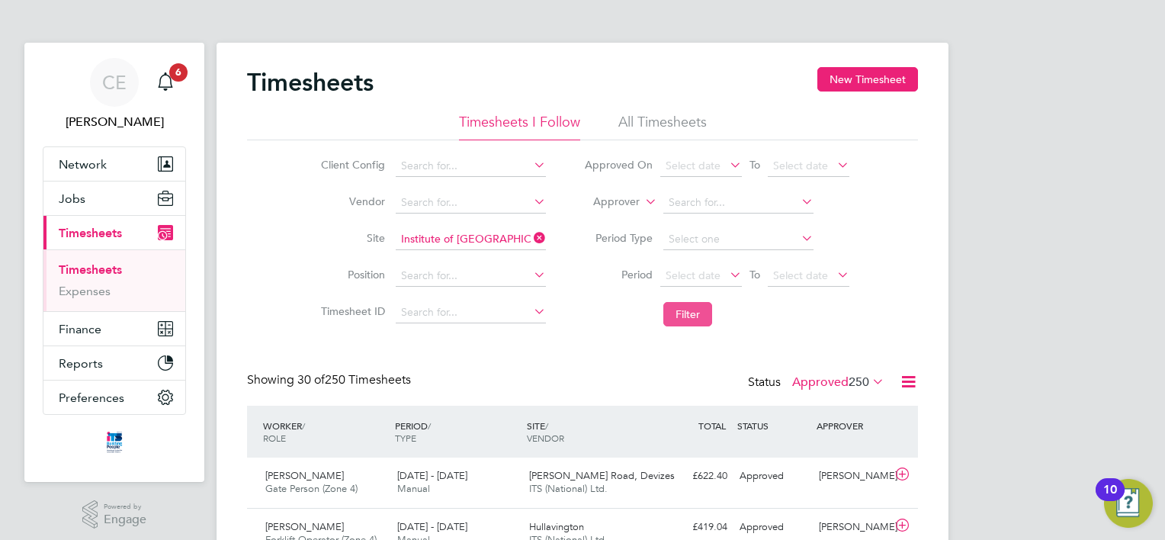
click at [684, 311] on button "Filter" at bounding box center [687, 314] width 49 height 24
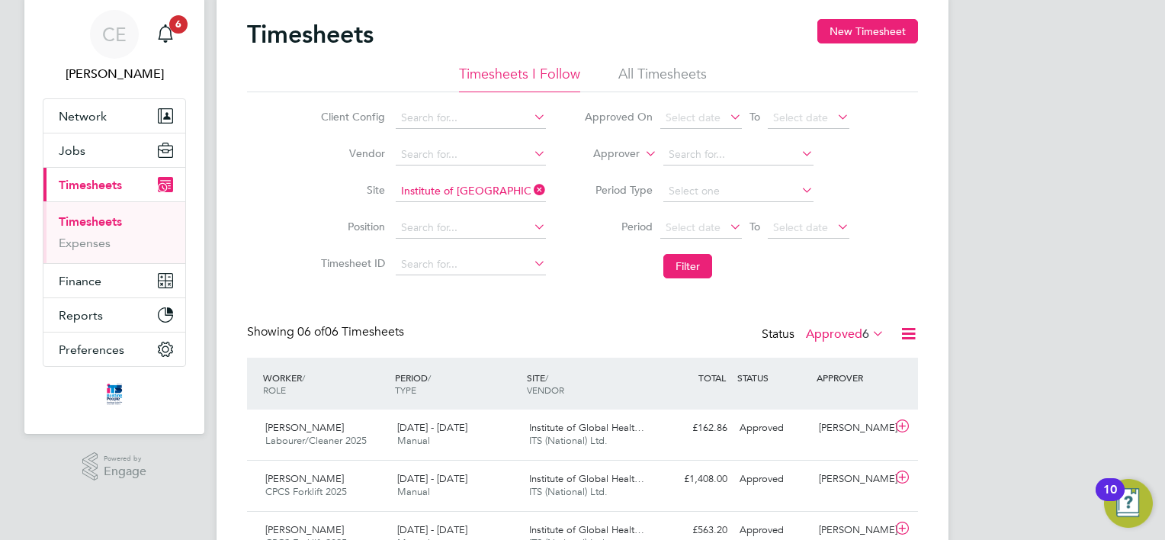
click at [869, 338] on icon at bounding box center [869, 333] width 0 height 21
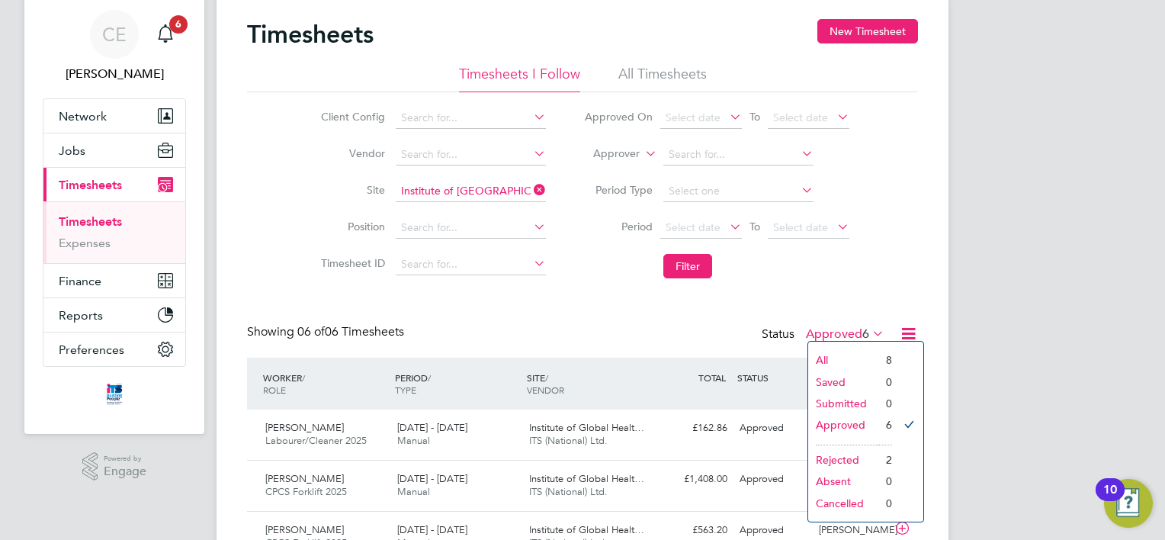
click at [839, 351] on li "All" at bounding box center [843, 359] width 70 height 21
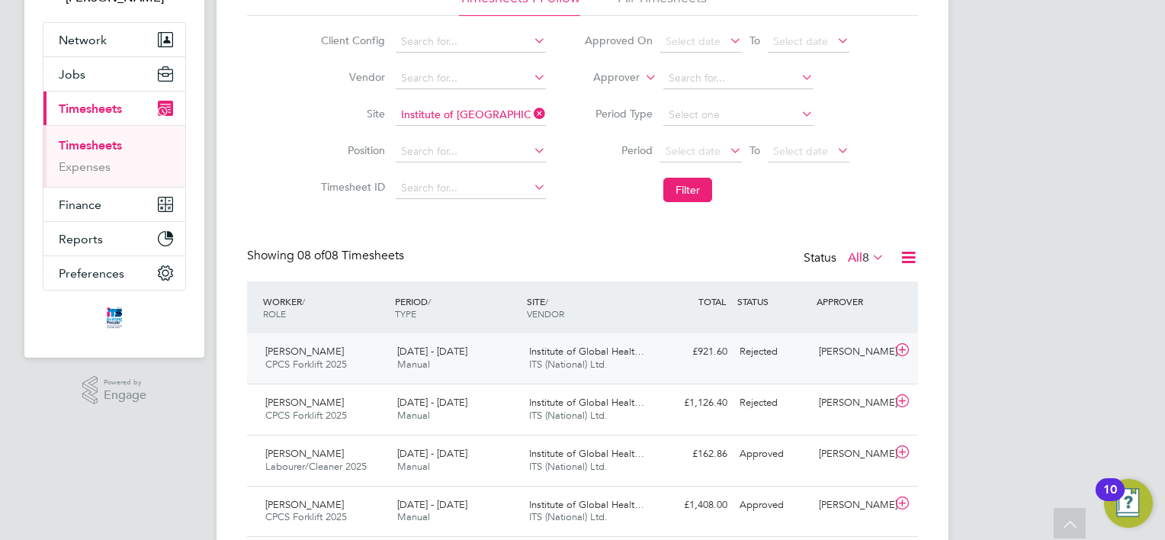
click at [561, 366] on span "ITS (National) Ltd." at bounding box center [568, 364] width 79 height 13
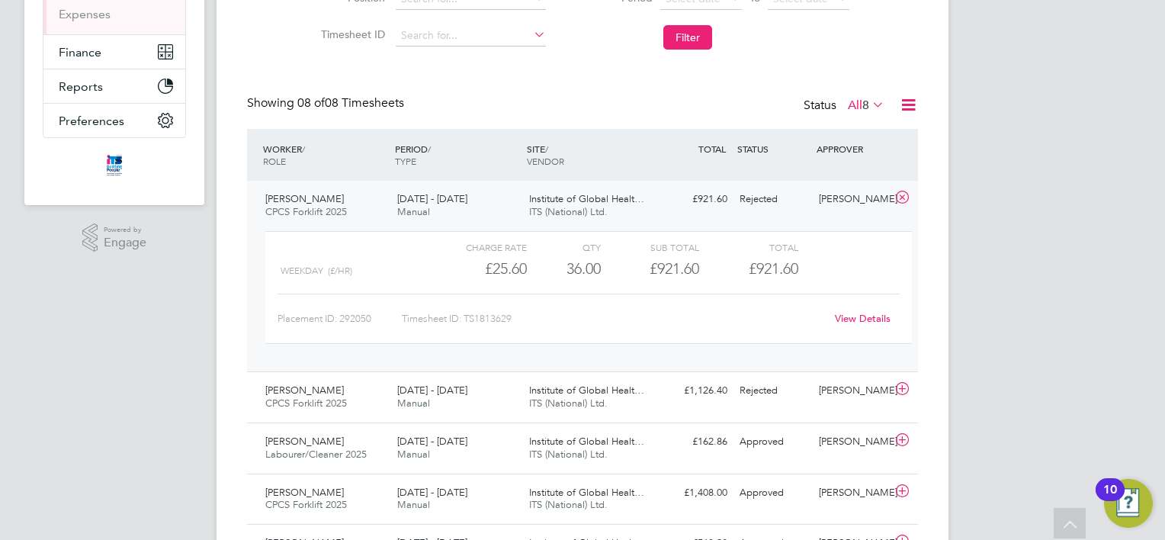
click at [853, 319] on link "View Details" at bounding box center [863, 318] width 56 height 13
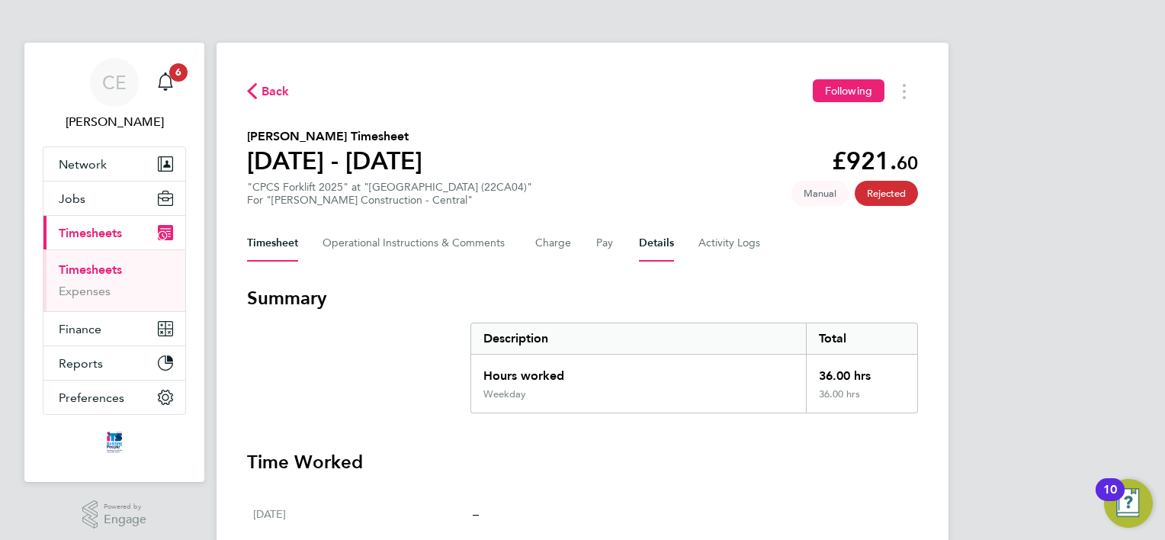
click at [673, 246] on div "Timesheet Operational Instructions & Comments Charge Pay Details Activity Logs" at bounding box center [582, 243] width 671 height 37
click at [667, 246] on button "Details" at bounding box center [656, 243] width 35 height 37
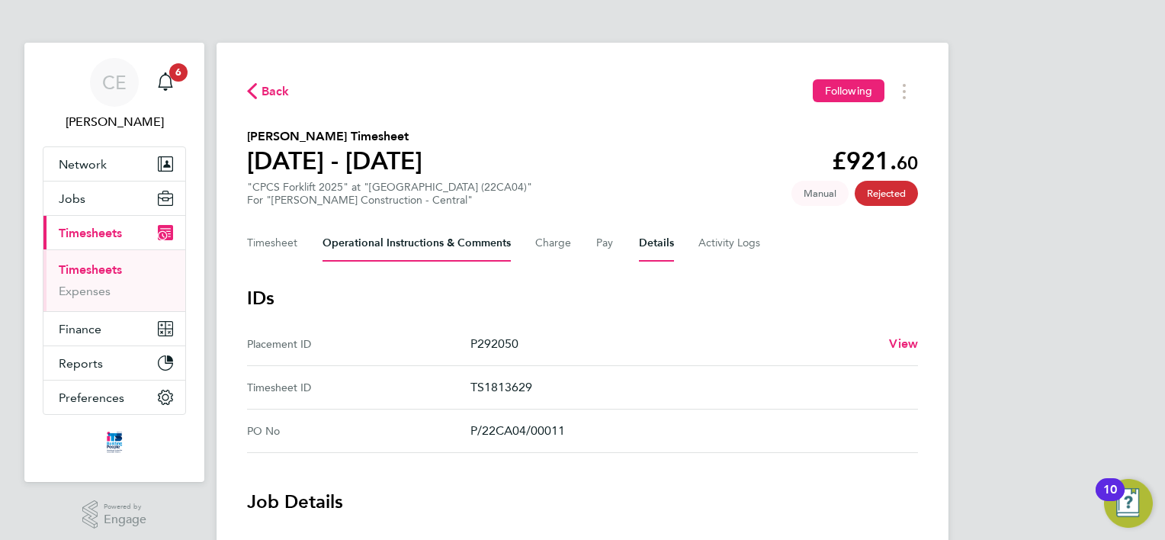
click at [377, 250] on Comments-tab "Operational Instructions & Comments" at bounding box center [417, 243] width 188 height 37
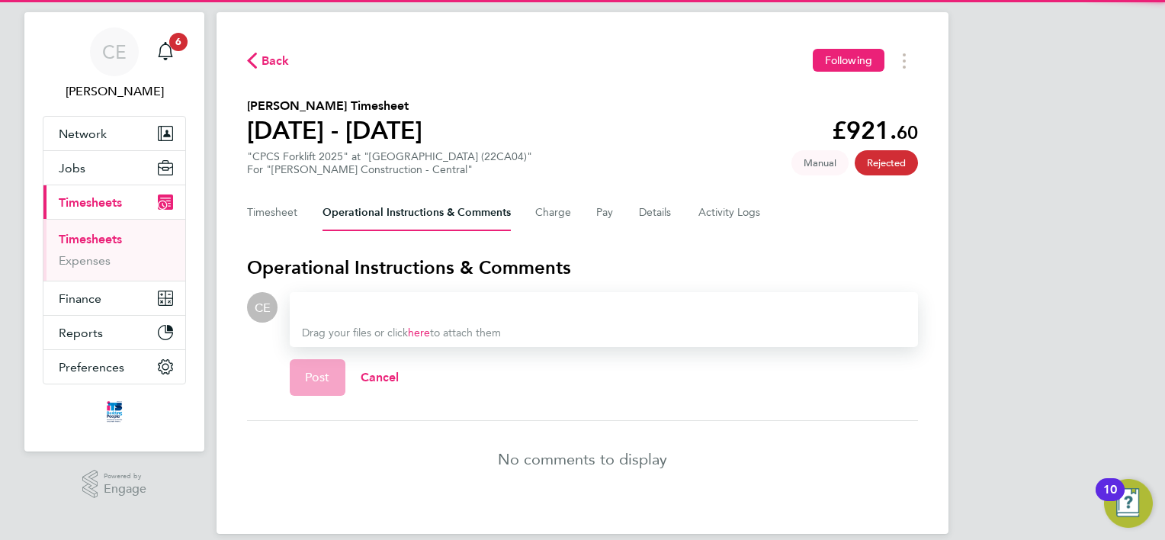
scroll to position [49, 0]
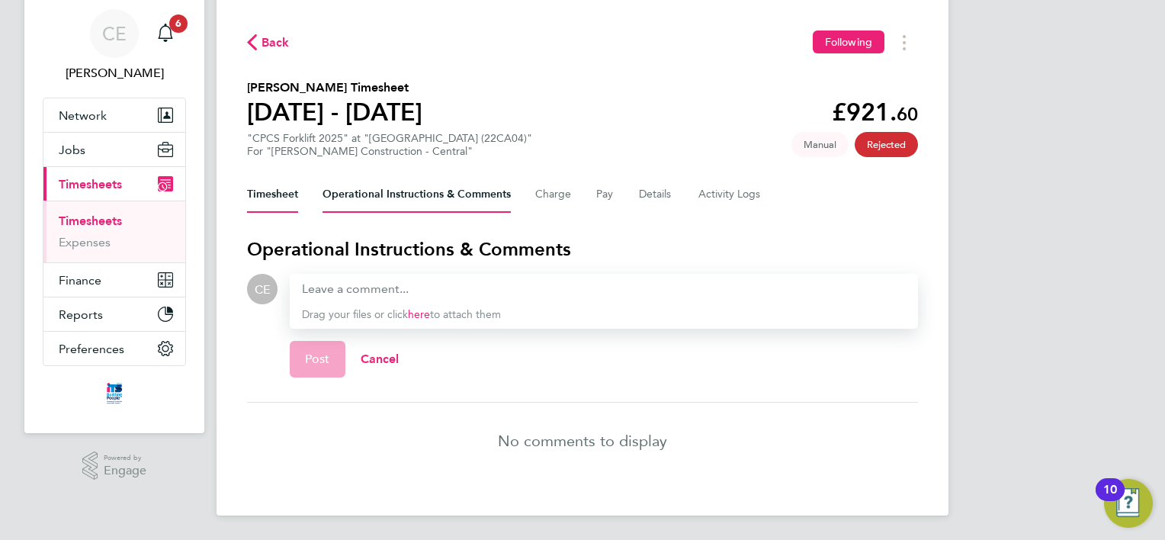
click at [271, 189] on button "Timesheet" at bounding box center [272, 194] width 51 height 37
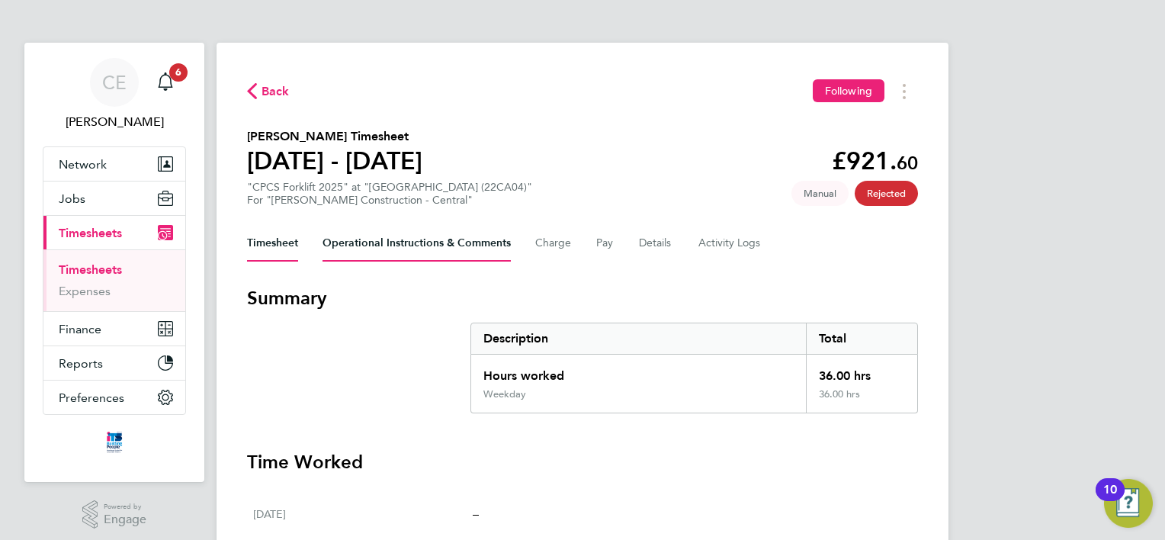
click at [407, 255] on Comments-tab "Operational Instructions & Comments" at bounding box center [417, 243] width 188 height 37
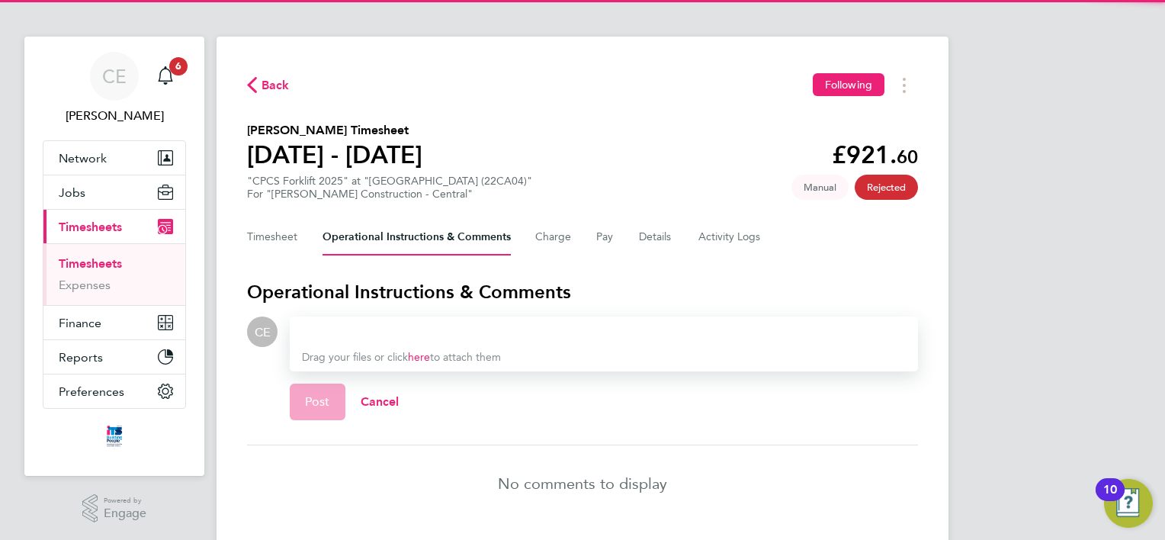
scroll to position [49, 0]
